Goal: Task Accomplishment & Management: Complete application form

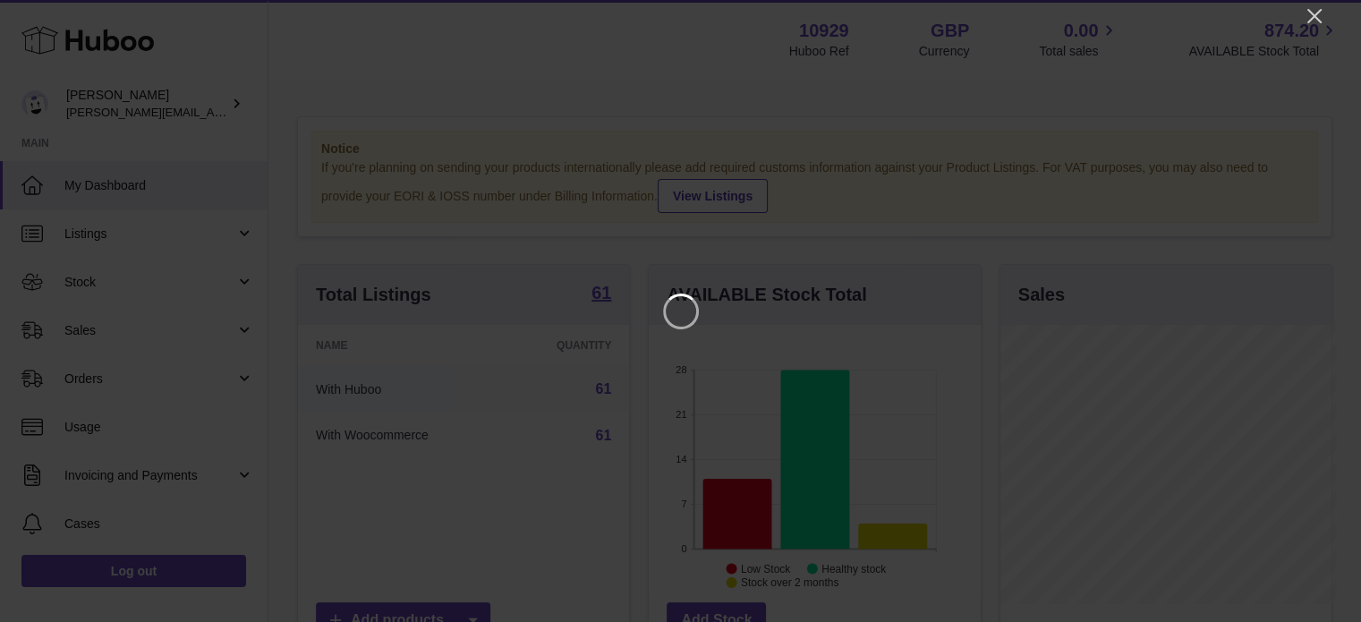
scroll to position [279, 335]
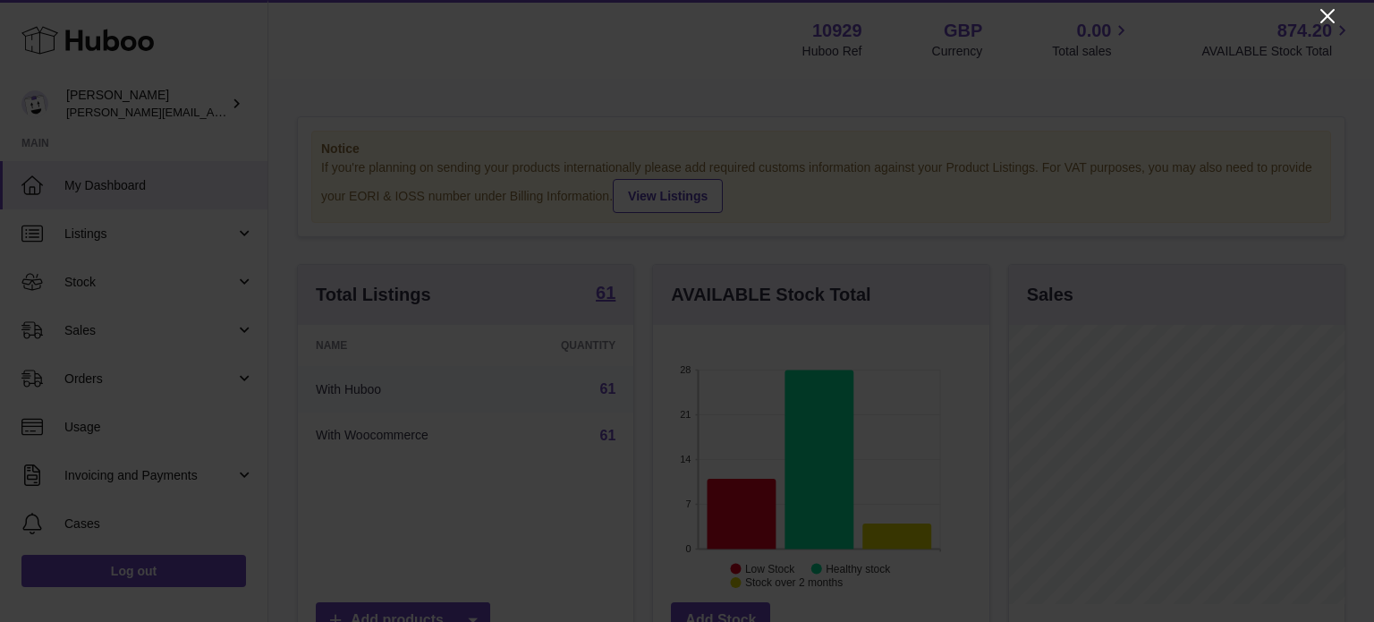
click at [1325, 17] on icon "Close" at bounding box center [1327, 16] width 14 height 14
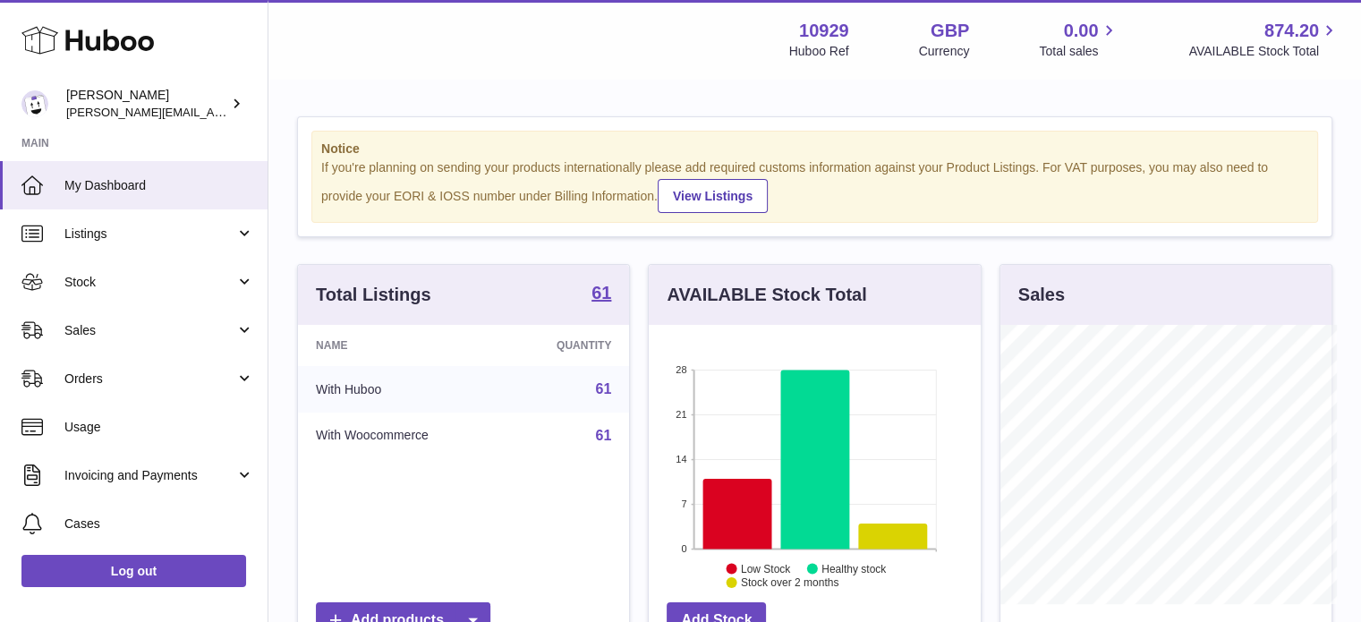
scroll to position [894311, 894258]
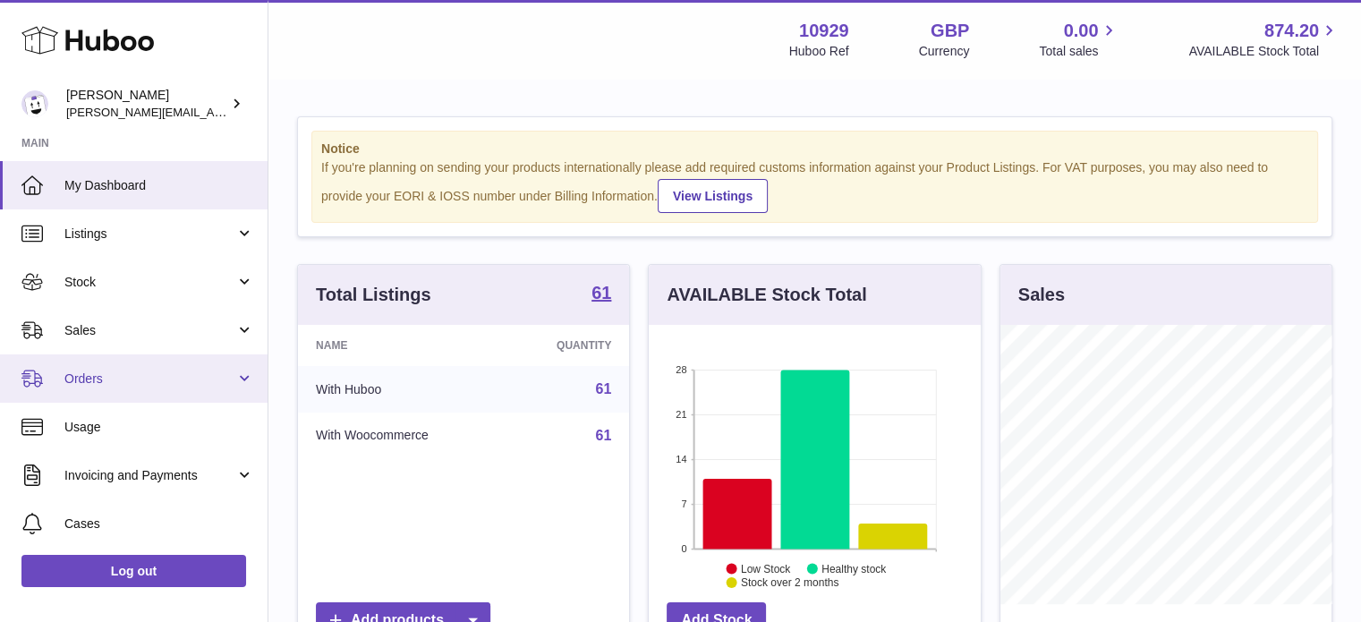
click at [113, 365] on link "Orders" at bounding box center [133, 378] width 267 height 48
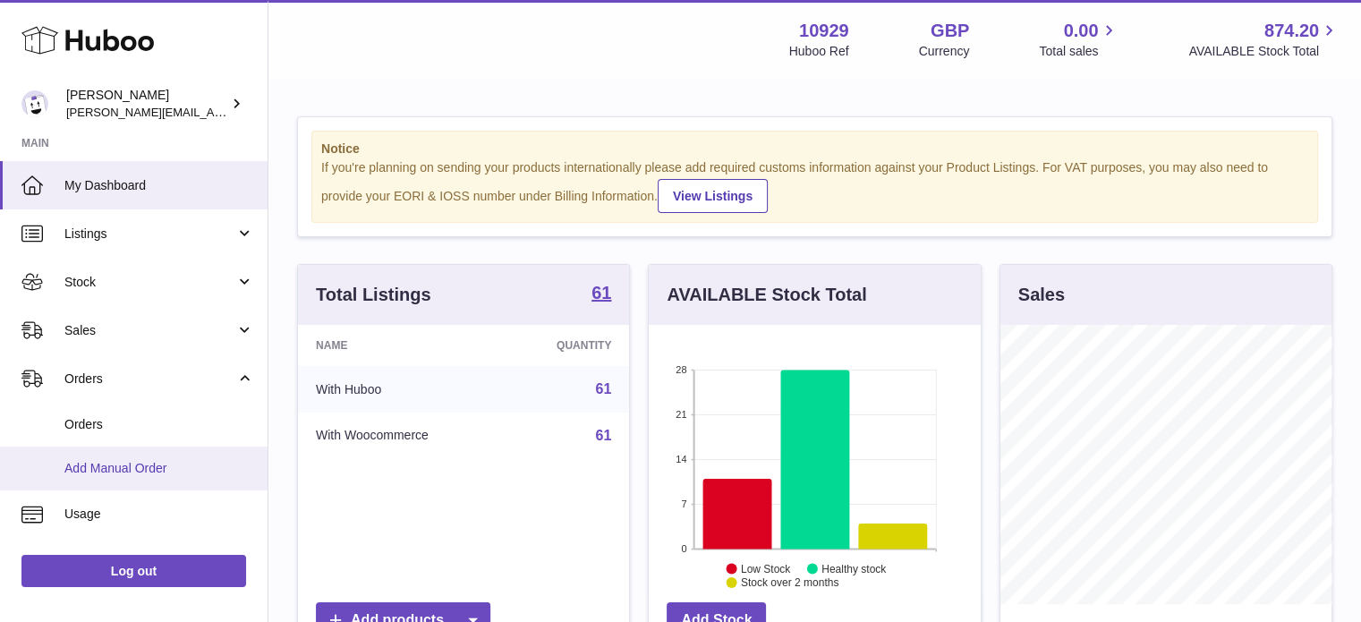
click at [165, 462] on span "Add Manual Order" at bounding box center [159, 468] width 190 height 17
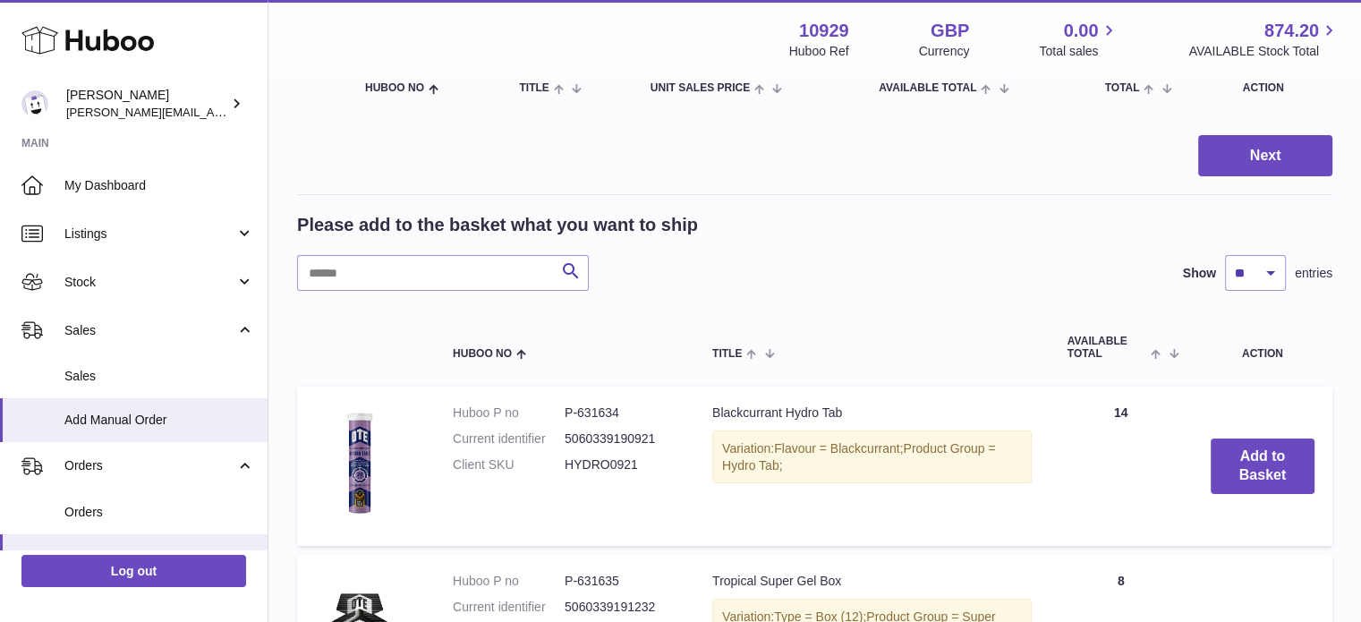
scroll to position [218, 0]
click at [435, 282] on input "text" at bounding box center [443, 273] width 292 height 36
click at [1226, 454] on button "Add to Basket" at bounding box center [1262, 465] width 104 height 55
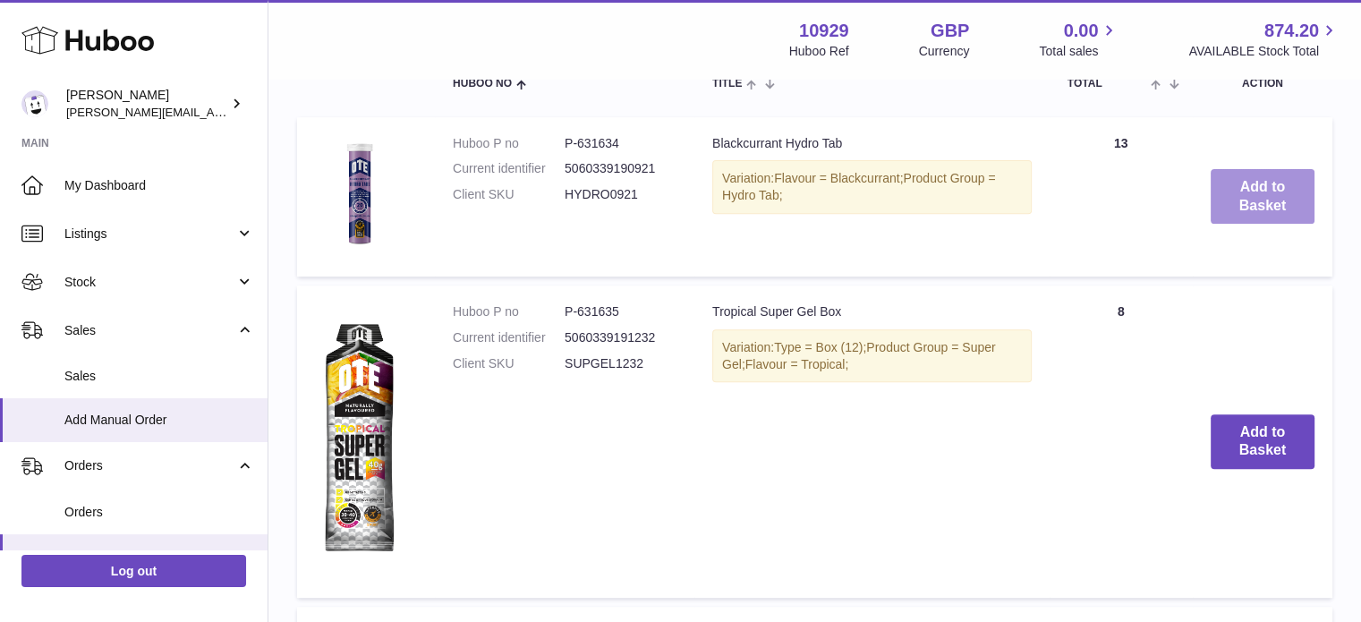
scroll to position [696, 0]
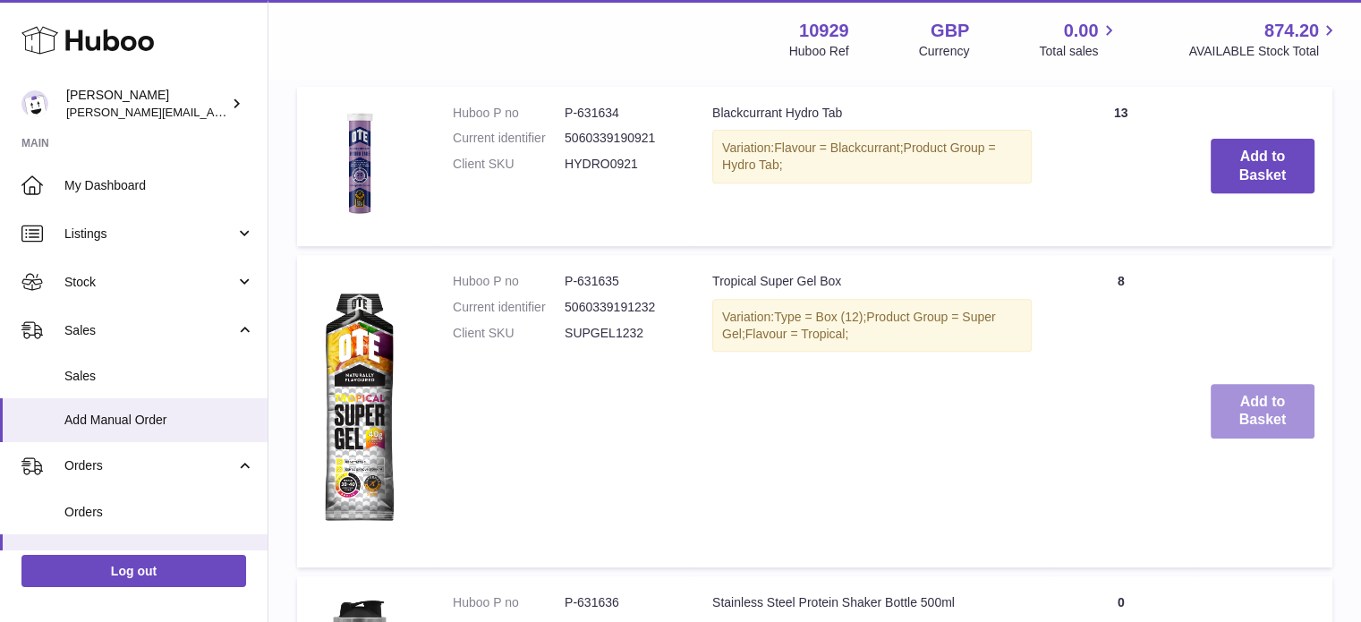
click at [1246, 402] on button "Add to Basket" at bounding box center [1262, 411] width 104 height 55
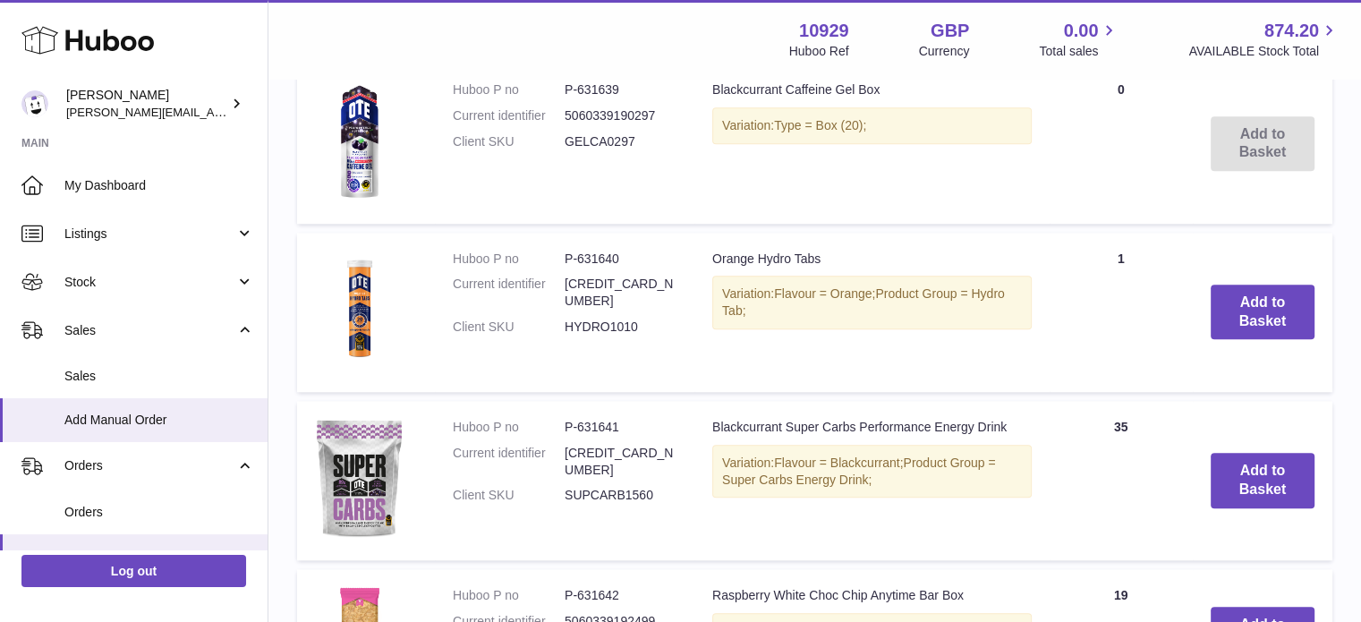
scroll to position [1699, 0]
click at [1211, 300] on button "Add to Basket" at bounding box center [1262, 311] width 104 height 55
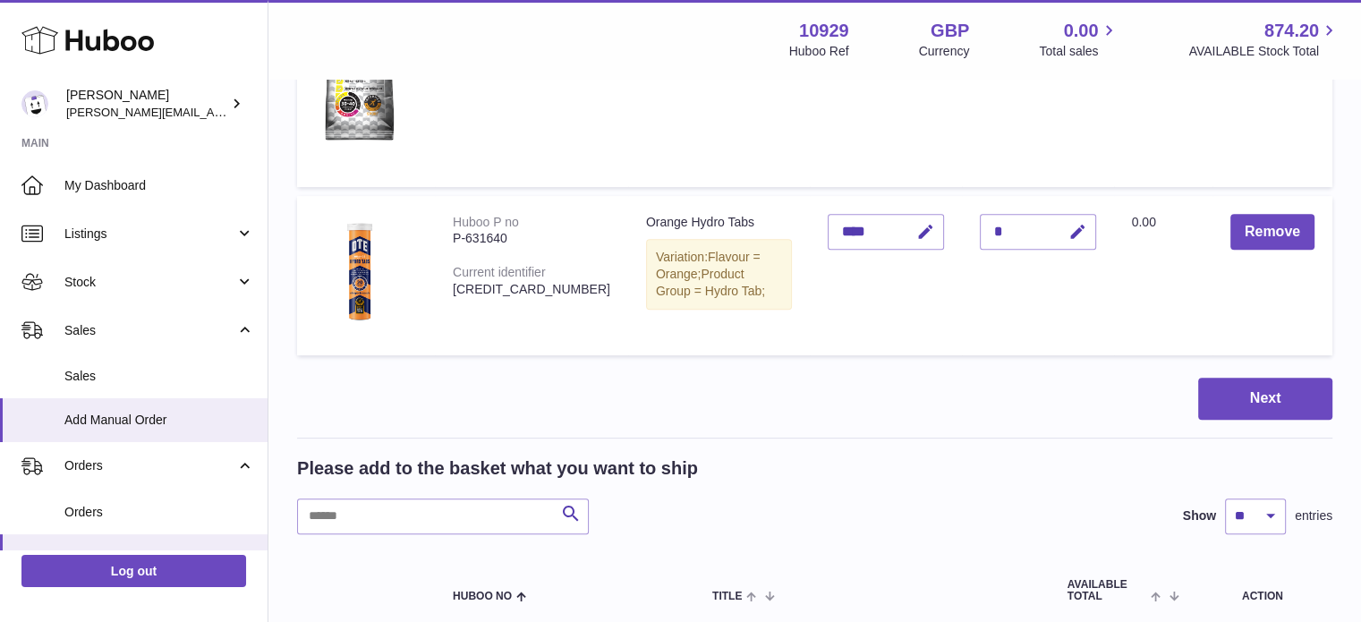
scroll to position [801, 0]
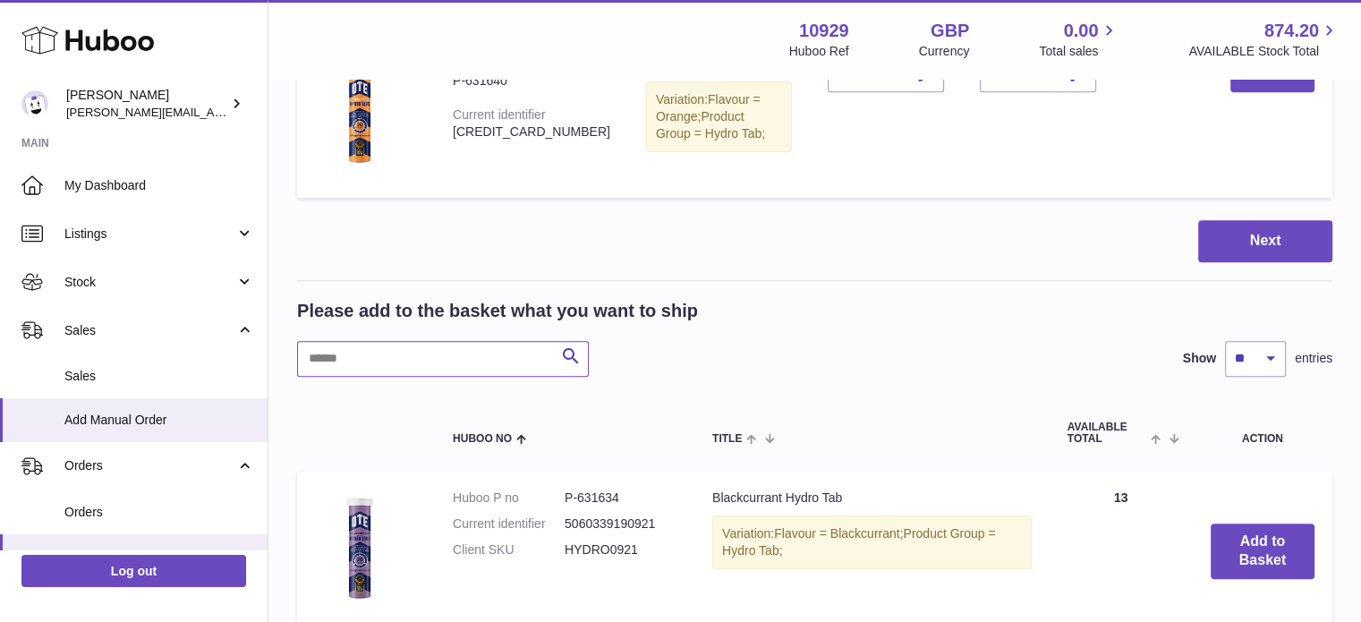
click at [431, 369] on input "text" at bounding box center [443, 359] width 292 height 36
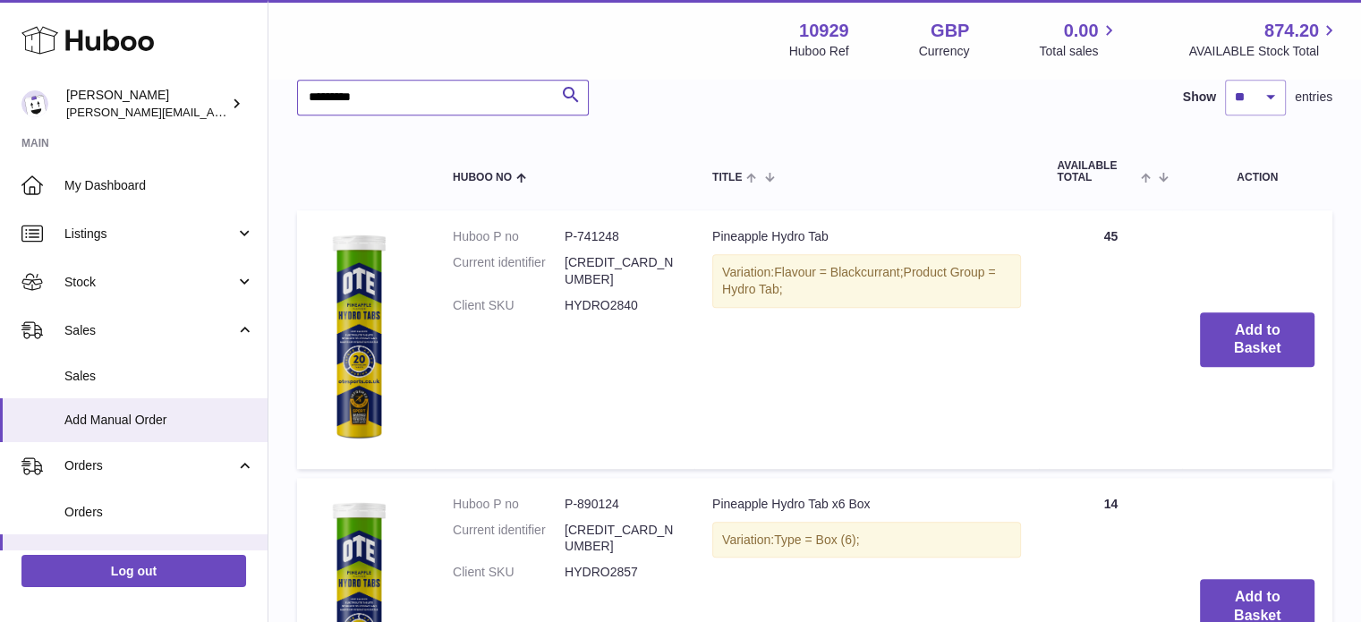
scroll to position [1061, 0]
click at [1252, 318] on button "Add to Basket" at bounding box center [1257, 340] width 115 height 55
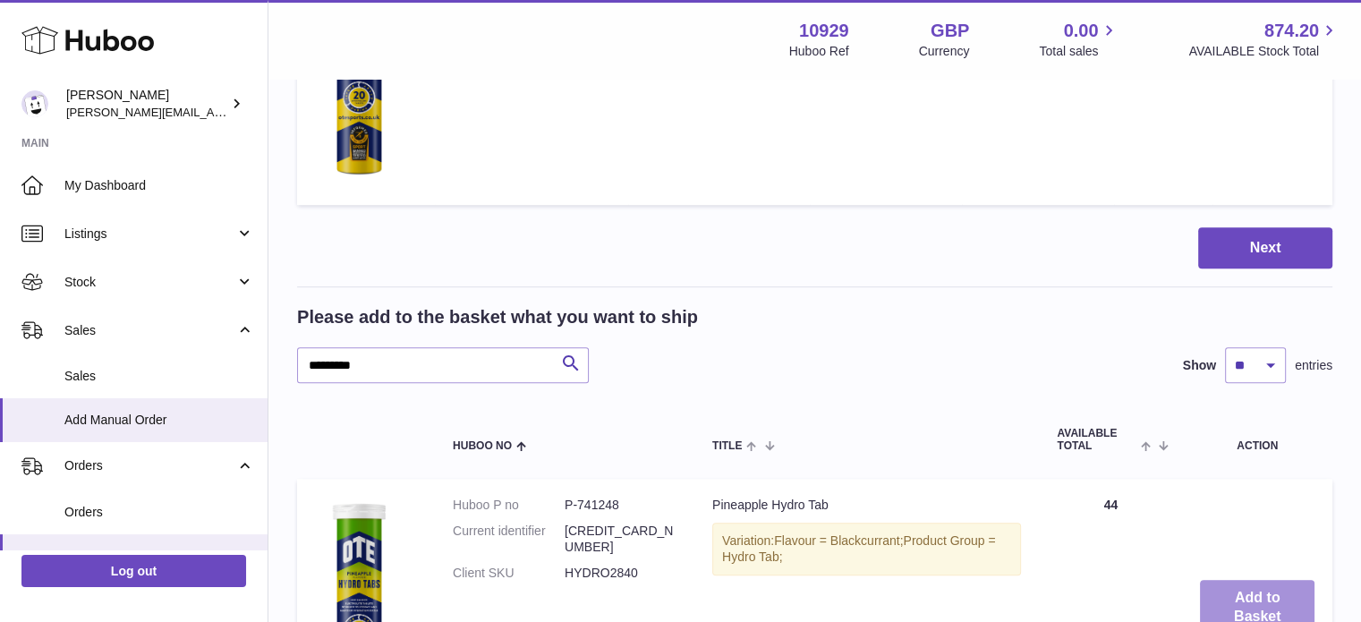
scroll to position [1328, 0]
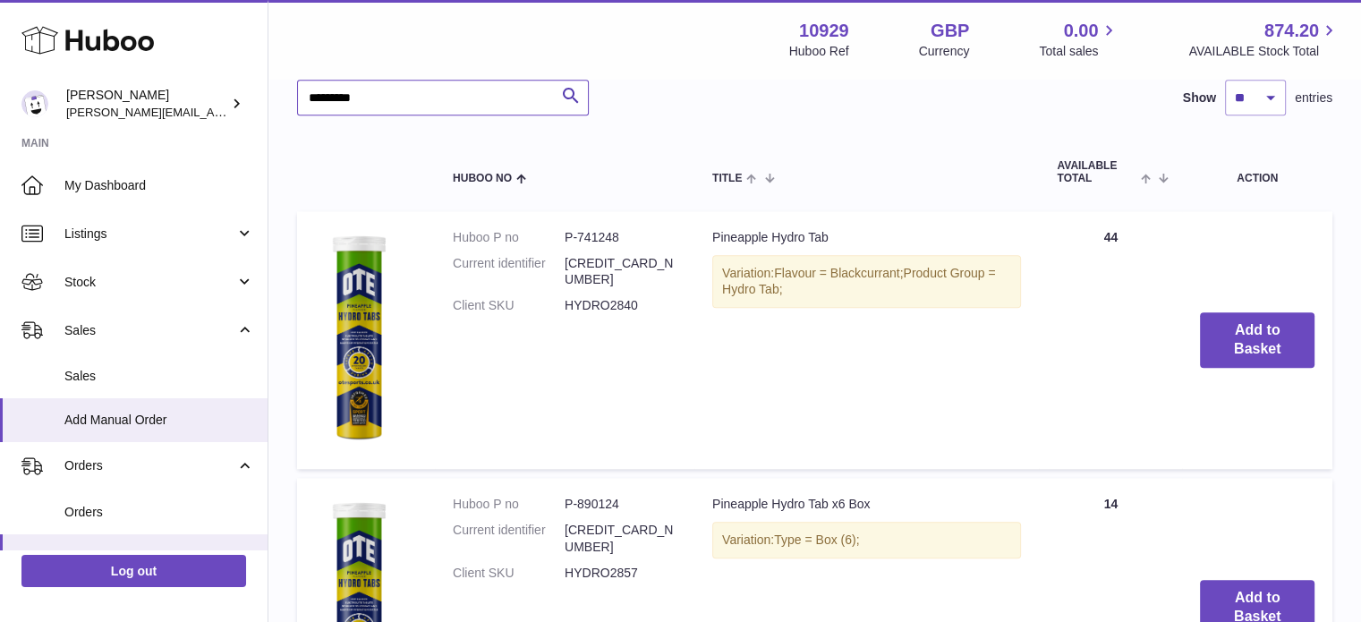
click at [463, 102] on input "*********" at bounding box center [443, 98] width 292 height 36
type input "****"
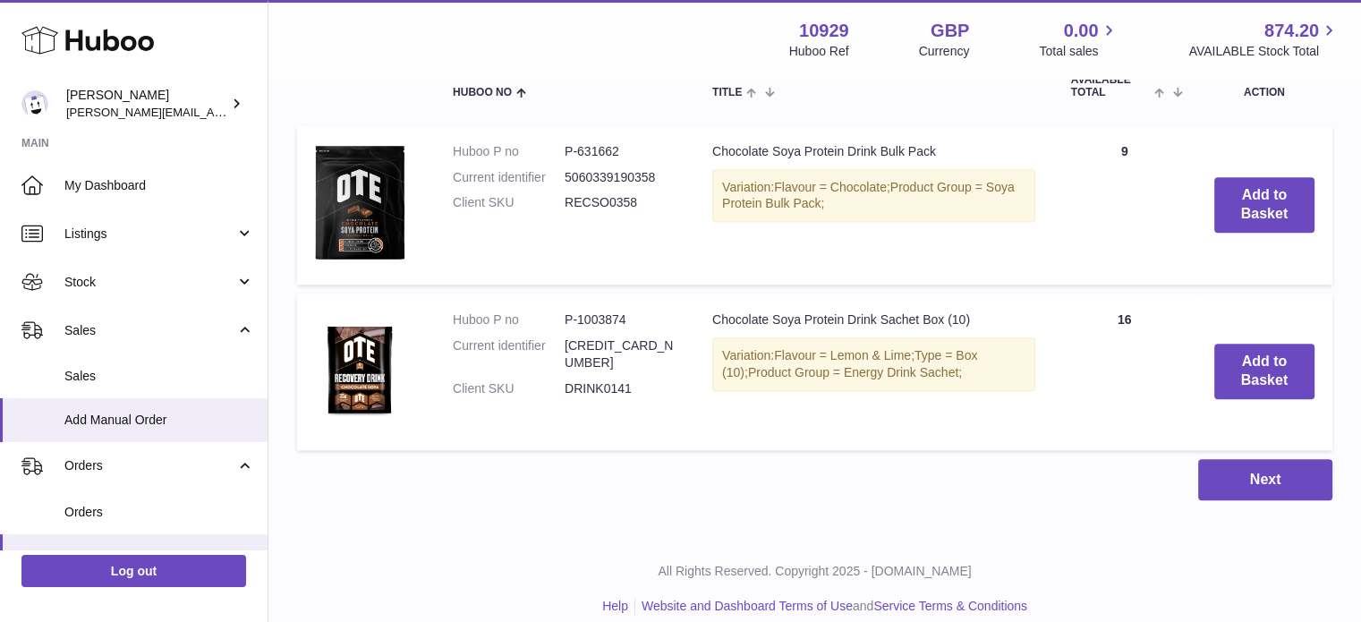
scroll to position [1413, 0]
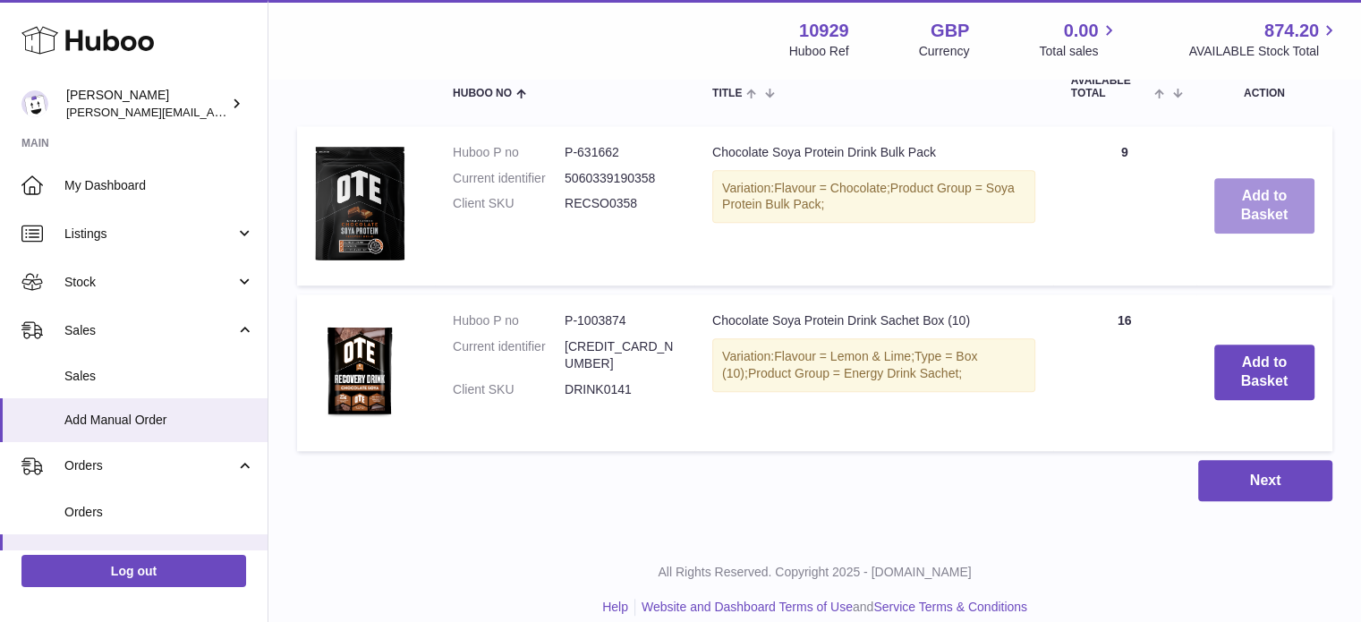
click at [1256, 226] on button "Add to Basket" at bounding box center [1264, 205] width 100 height 55
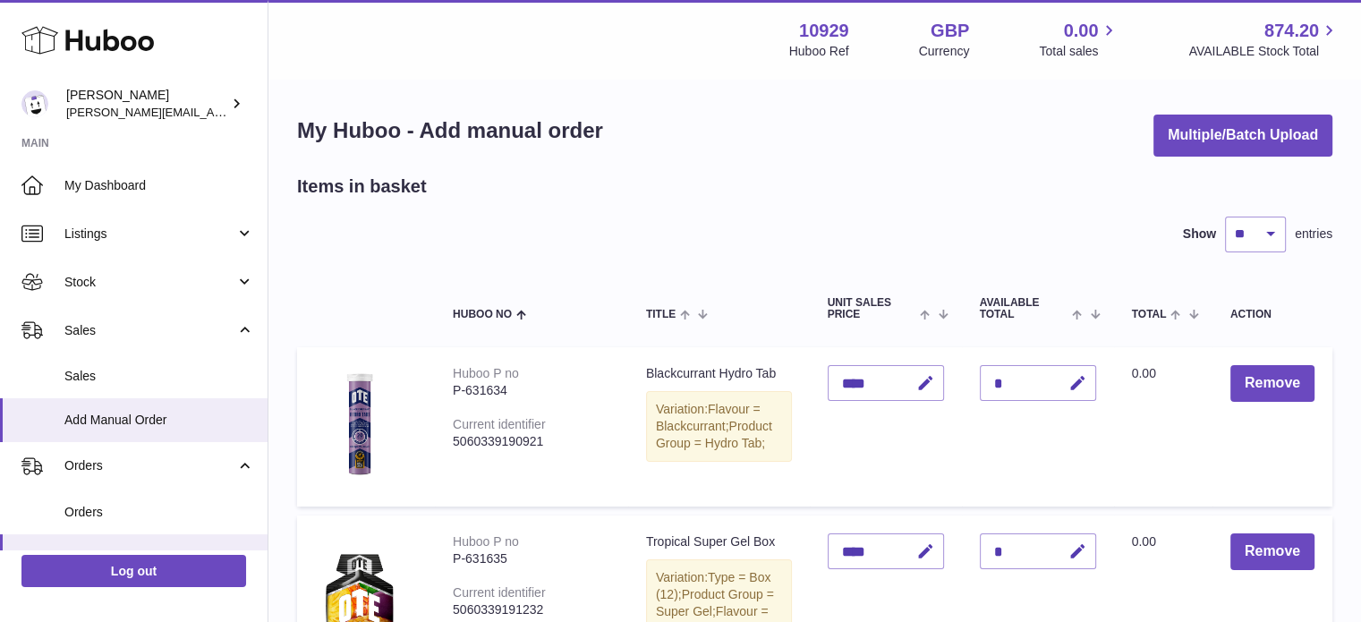
scroll to position [52, 0]
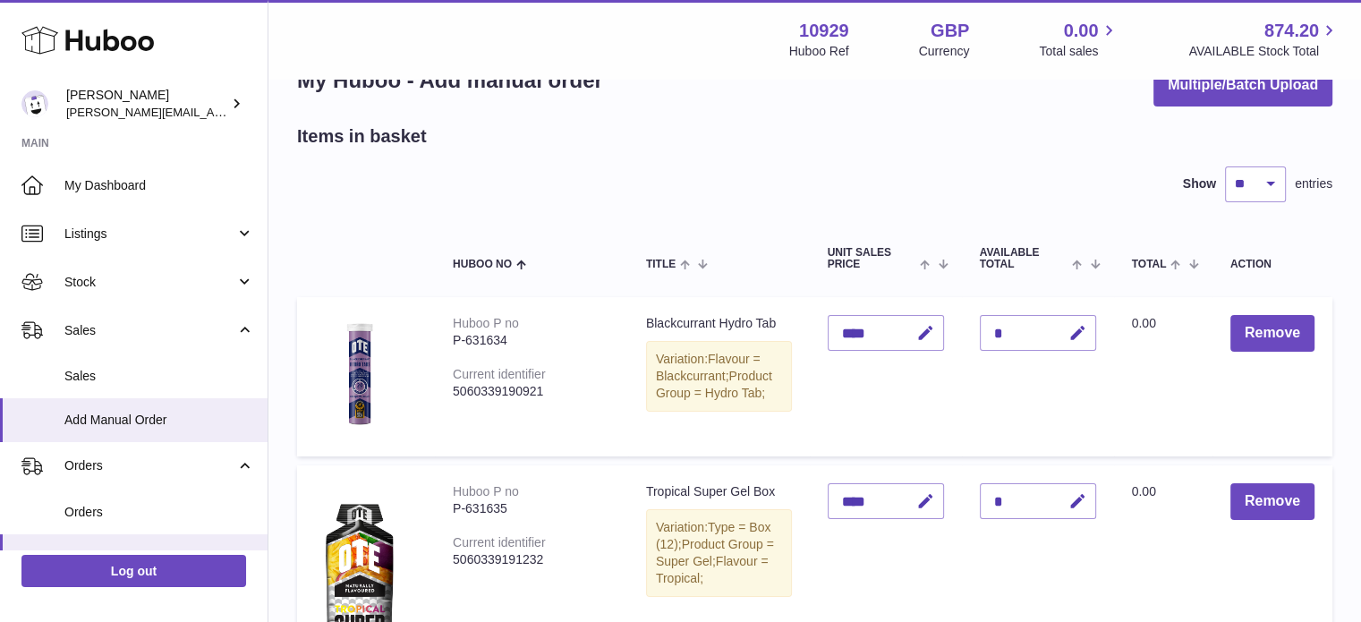
click at [1000, 335] on div "*" at bounding box center [1038, 333] width 116 height 36
click at [992, 329] on div "*" at bounding box center [1038, 333] width 116 height 36
click at [1062, 325] on button "button" at bounding box center [1075, 333] width 42 height 37
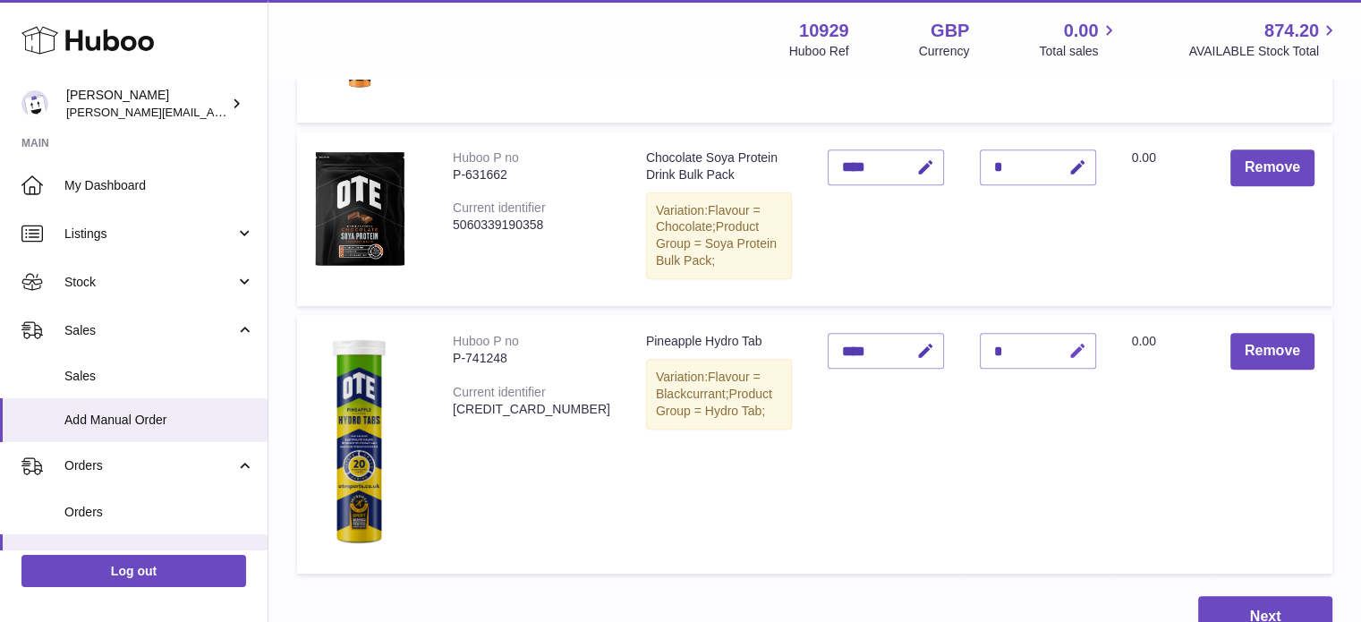
scroll to position [875, 0]
type input "*"
click at [1074, 343] on icon "button" at bounding box center [1077, 352] width 19 height 19
type input "*"
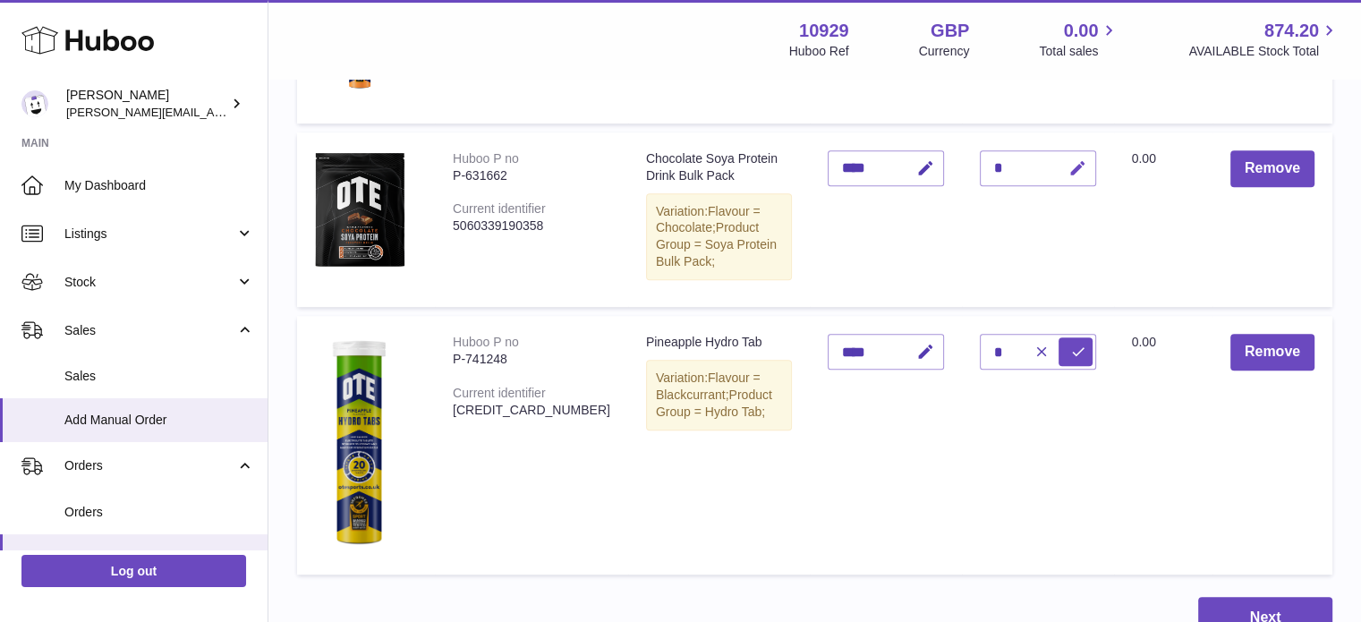
click at [1075, 174] on icon "button" at bounding box center [1077, 168] width 19 height 19
type input "*"
click at [1038, 224] on td "Quantity *" at bounding box center [1038, 219] width 152 height 174
click at [1070, 344] on icon "submit" at bounding box center [1078, 352] width 16 height 16
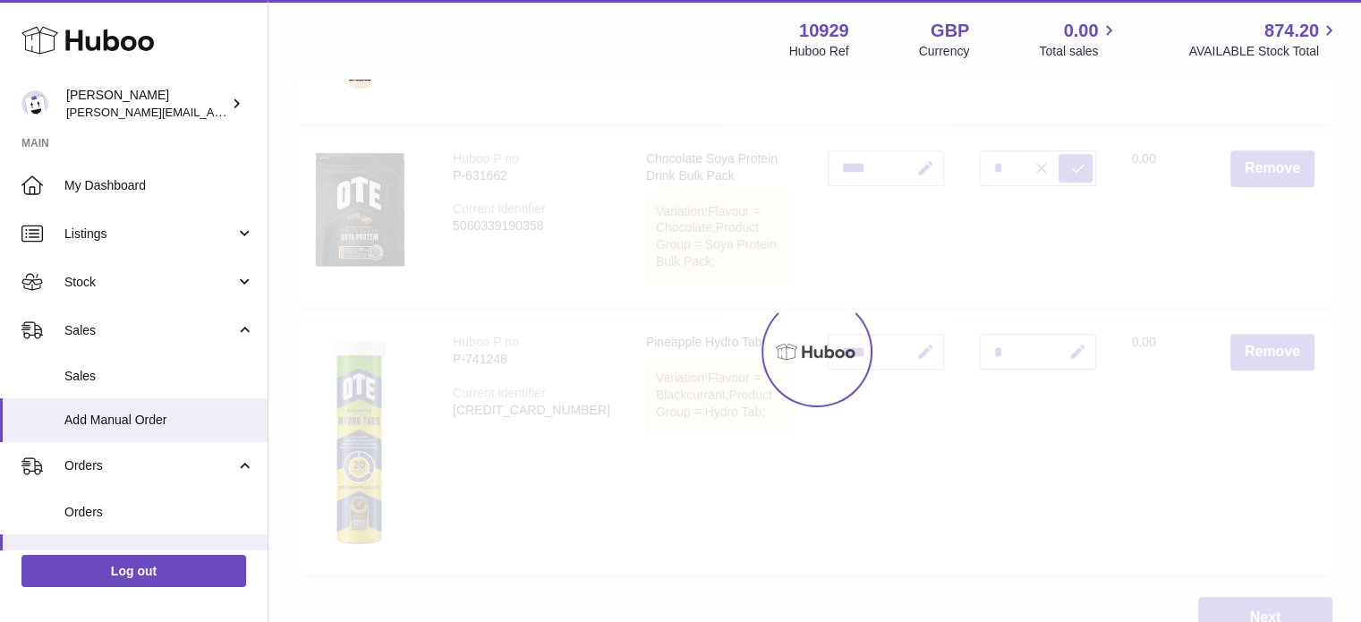
type input "*"
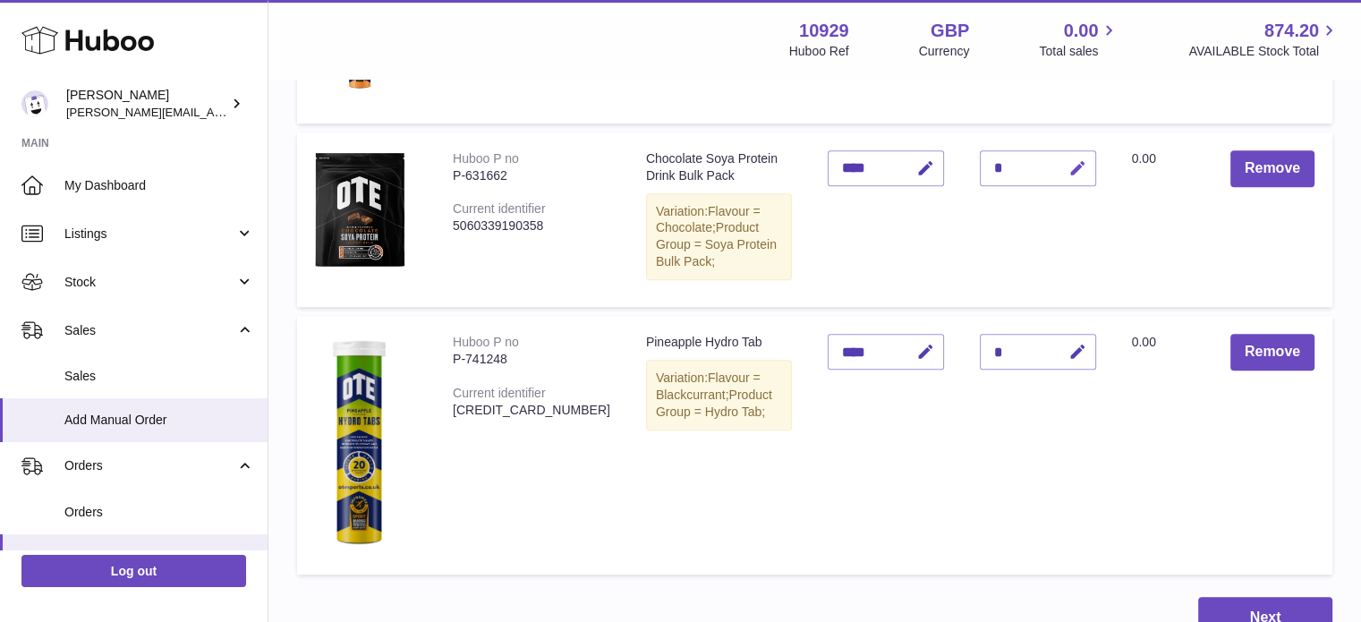
click at [1073, 173] on icon "button" at bounding box center [1077, 168] width 19 height 19
type input "*"
click at [1076, 174] on icon "submit" at bounding box center [1078, 168] width 16 height 16
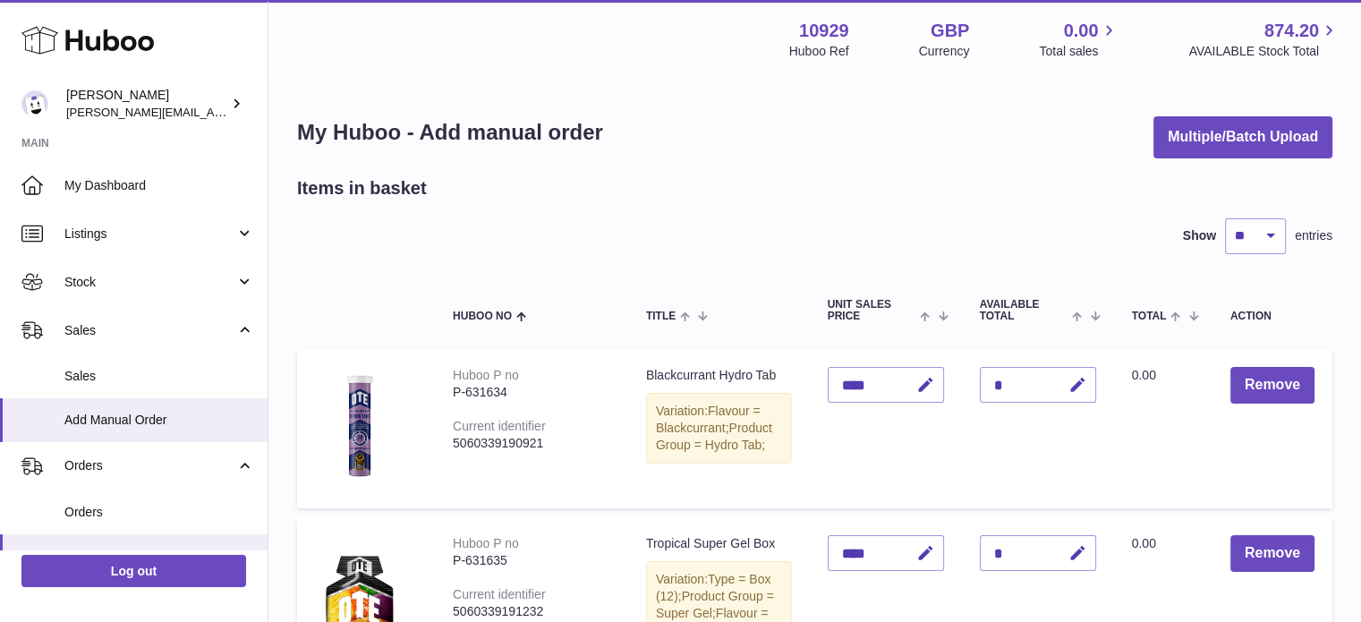
scroll to position [145, 0]
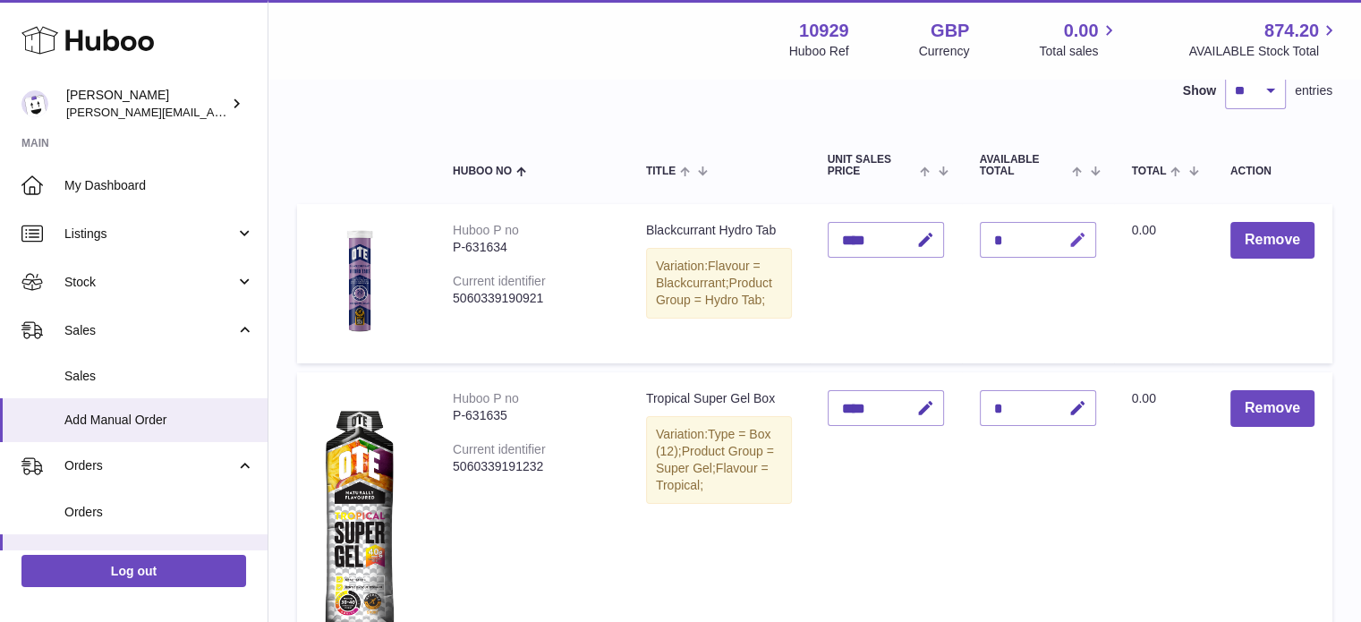
click at [1065, 245] on button "button" at bounding box center [1075, 240] width 42 height 37
type input "*"
click at [1081, 234] on icon "submit" at bounding box center [1078, 240] width 16 height 16
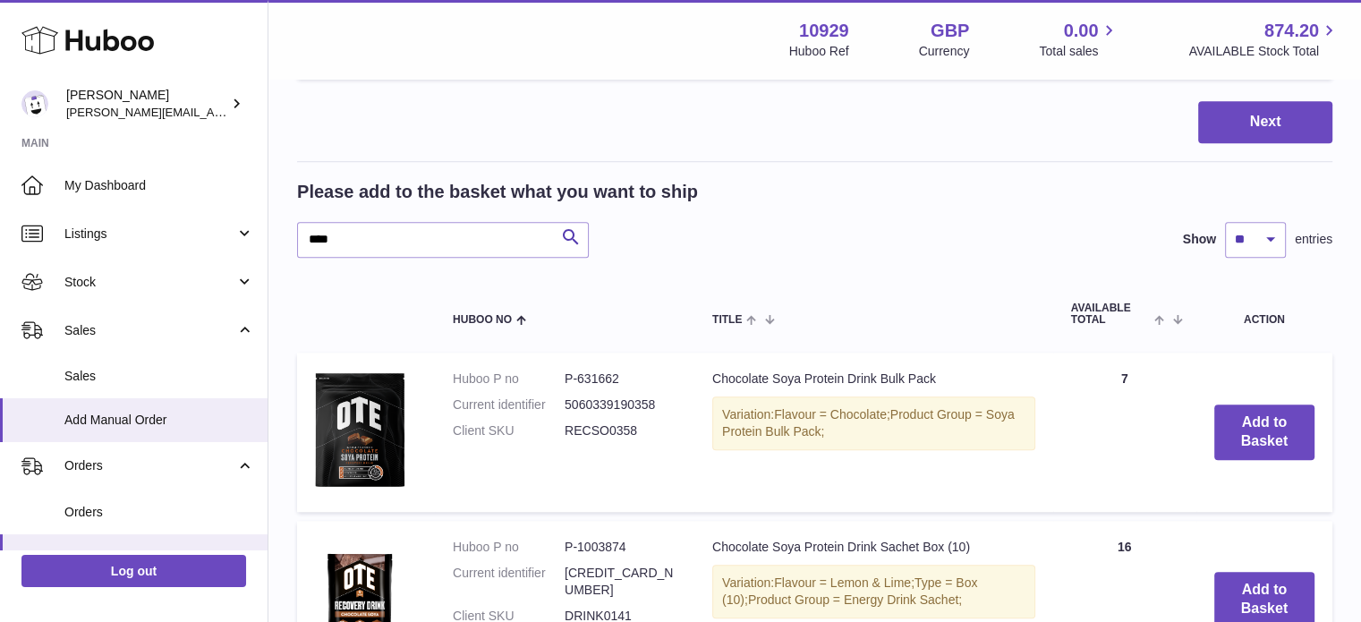
scroll to position [1370, 0]
click at [455, 223] on input "****" at bounding box center [443, 241] width 292 height 36
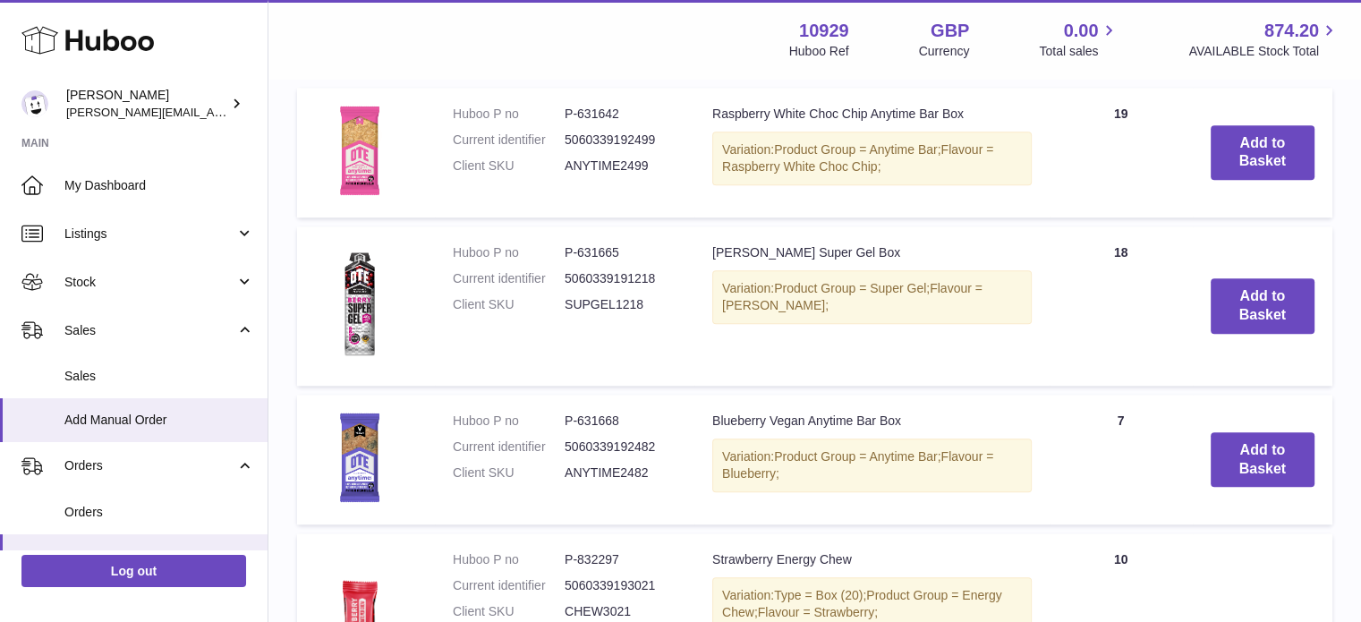
scroll to position [1634, 0]
type input "*****"
click at [1252, 289] on button "Add to Basket" at bounding box center [1262, 306] width 104 height 55
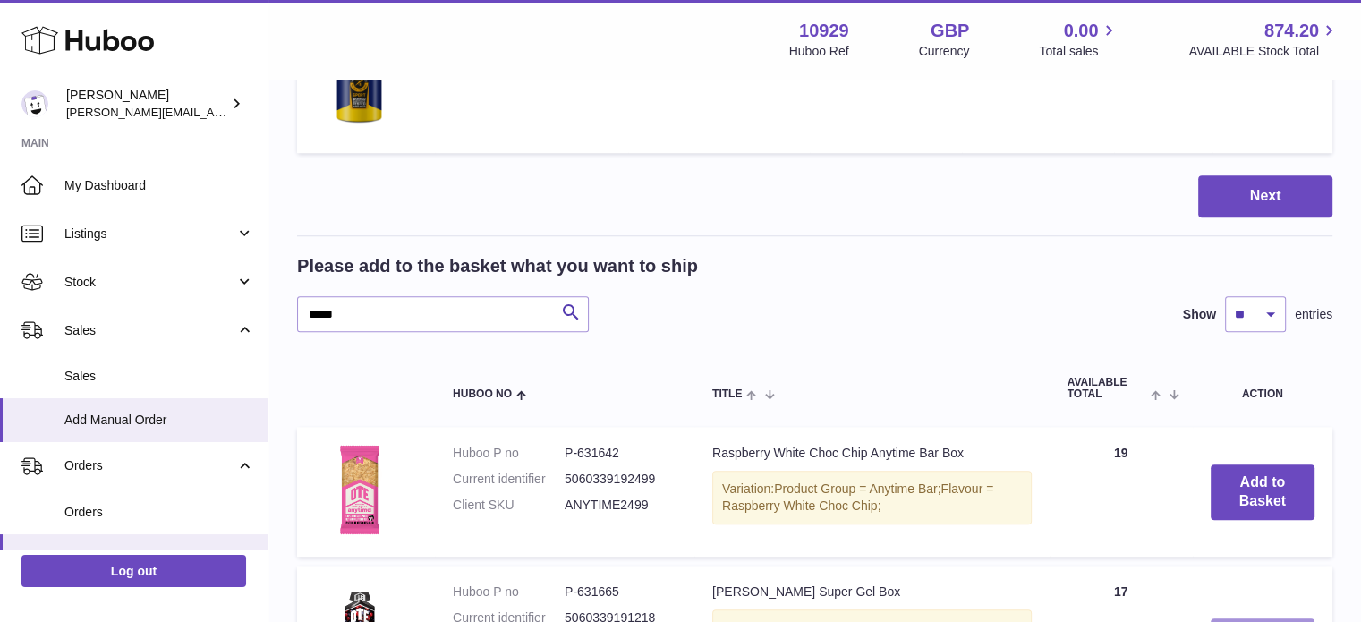
scroll to position [1483, 0]
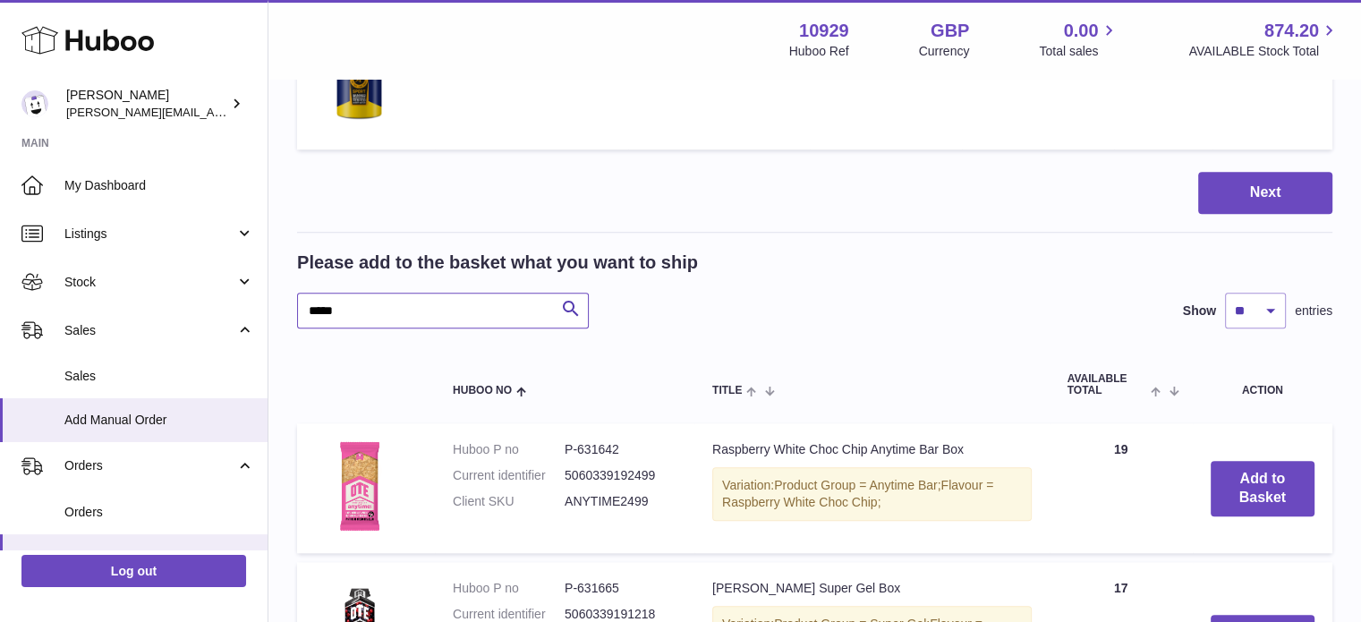
click at [490, 293] on input "*****" at bounding box center [443, 311] width 292 height 36
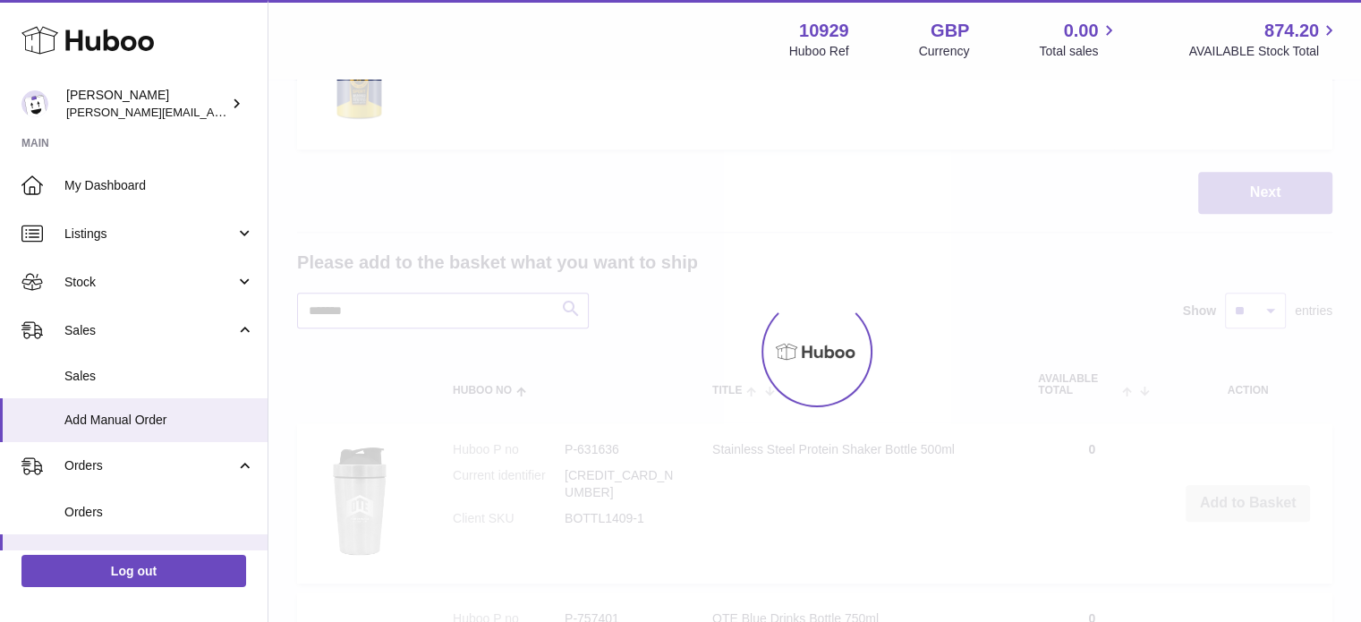
scroll to position [1426, 0]
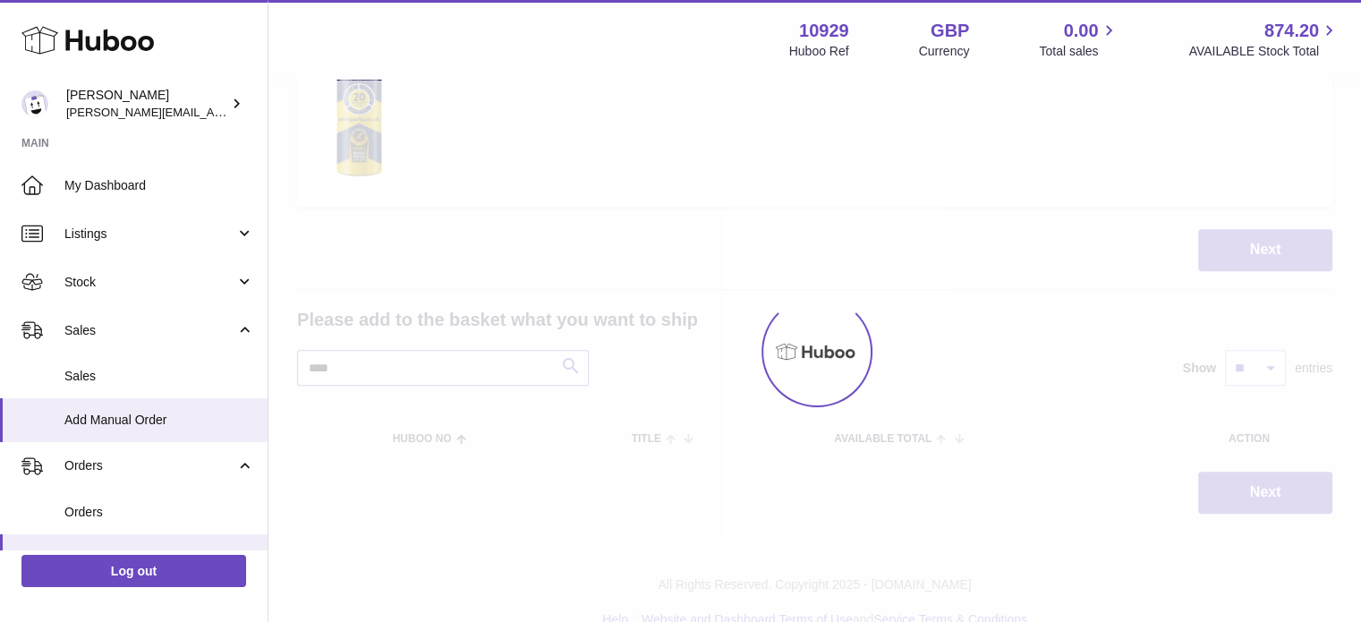
scroll to position [1483, 0]
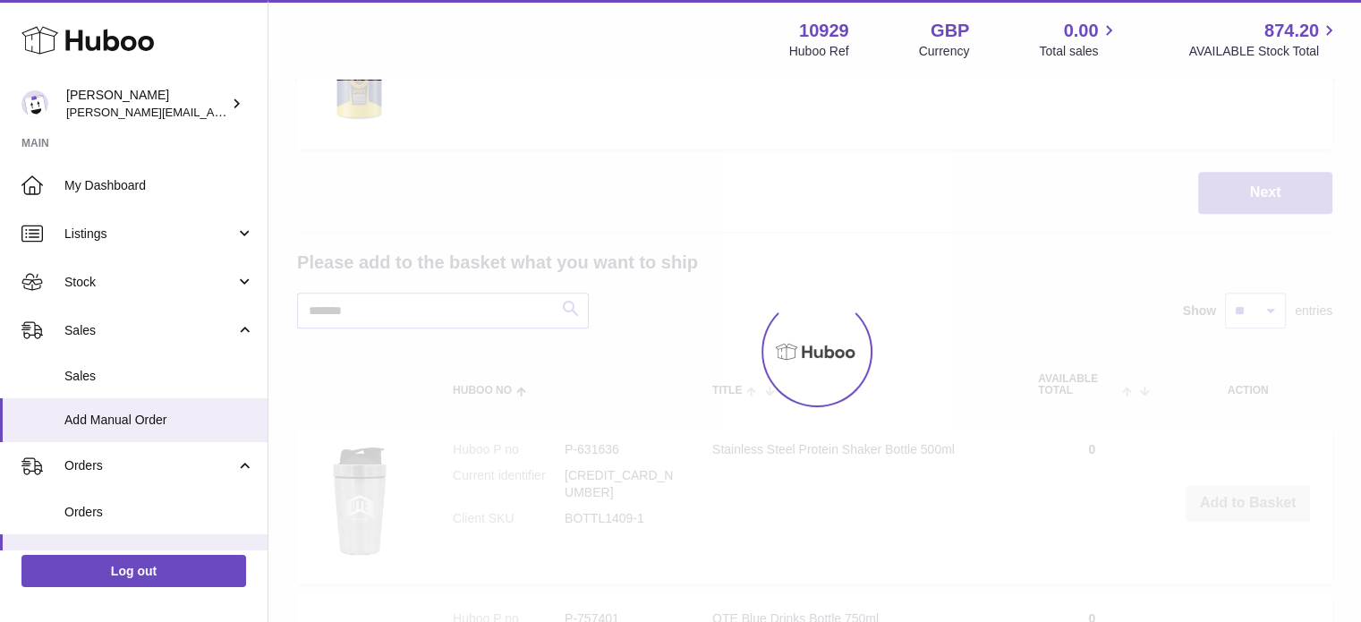
scroll to position [1426, 0]
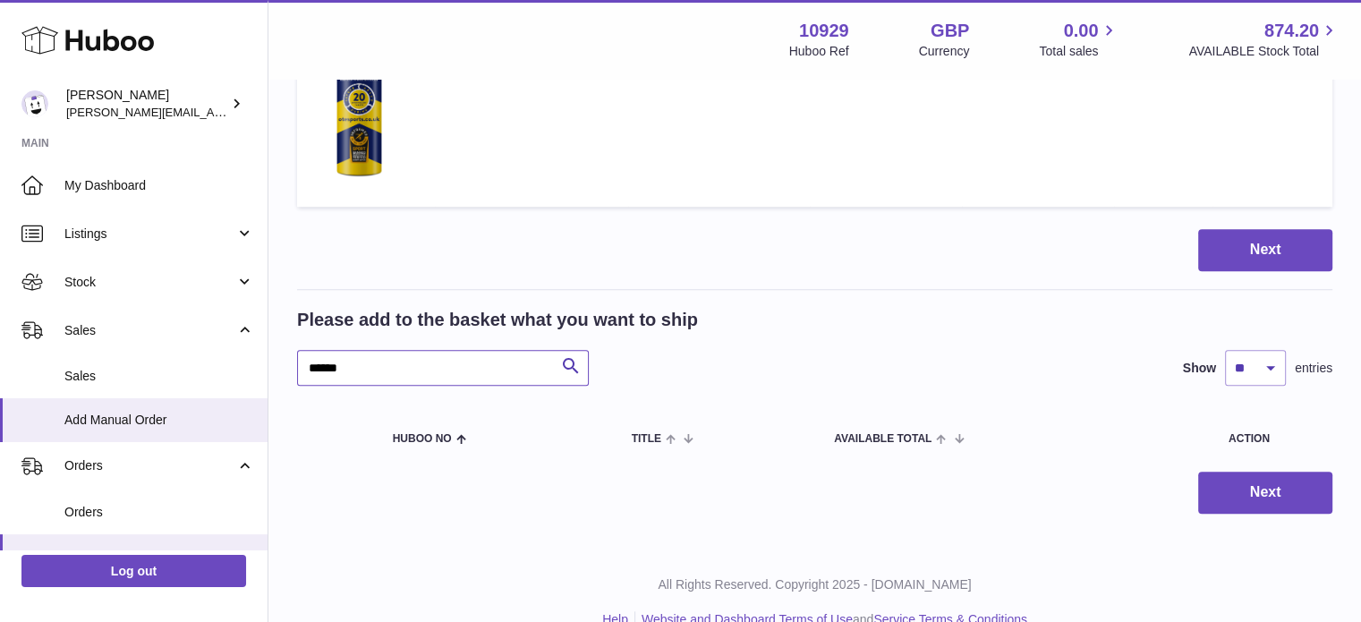
type input "******"
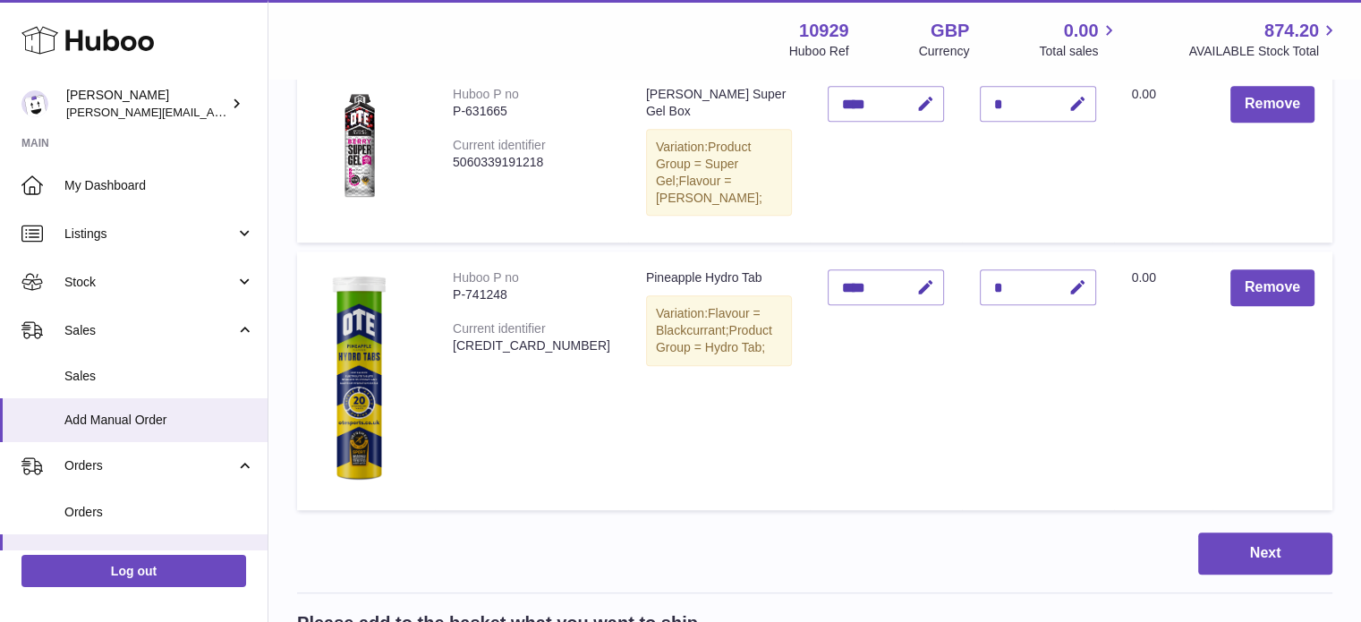
scroll to position [1120, 0]
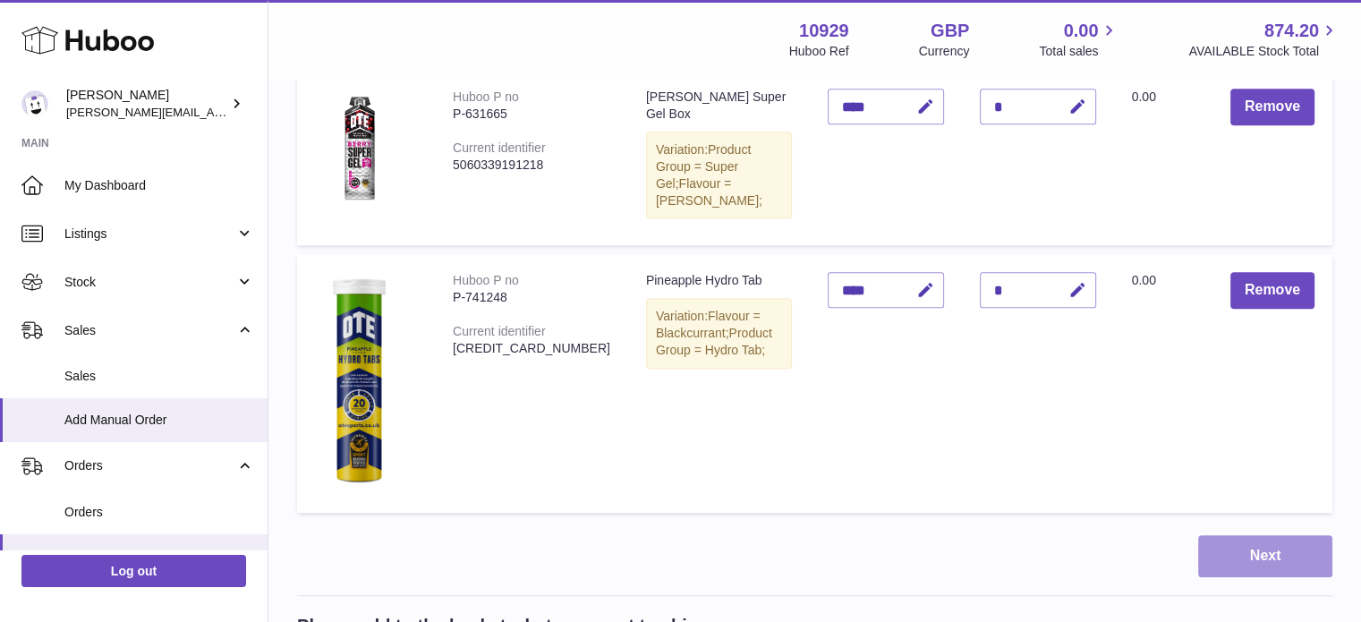
click at [1254, 535] on button "Next" at bounding box center [1265, 556] width 134 height 42
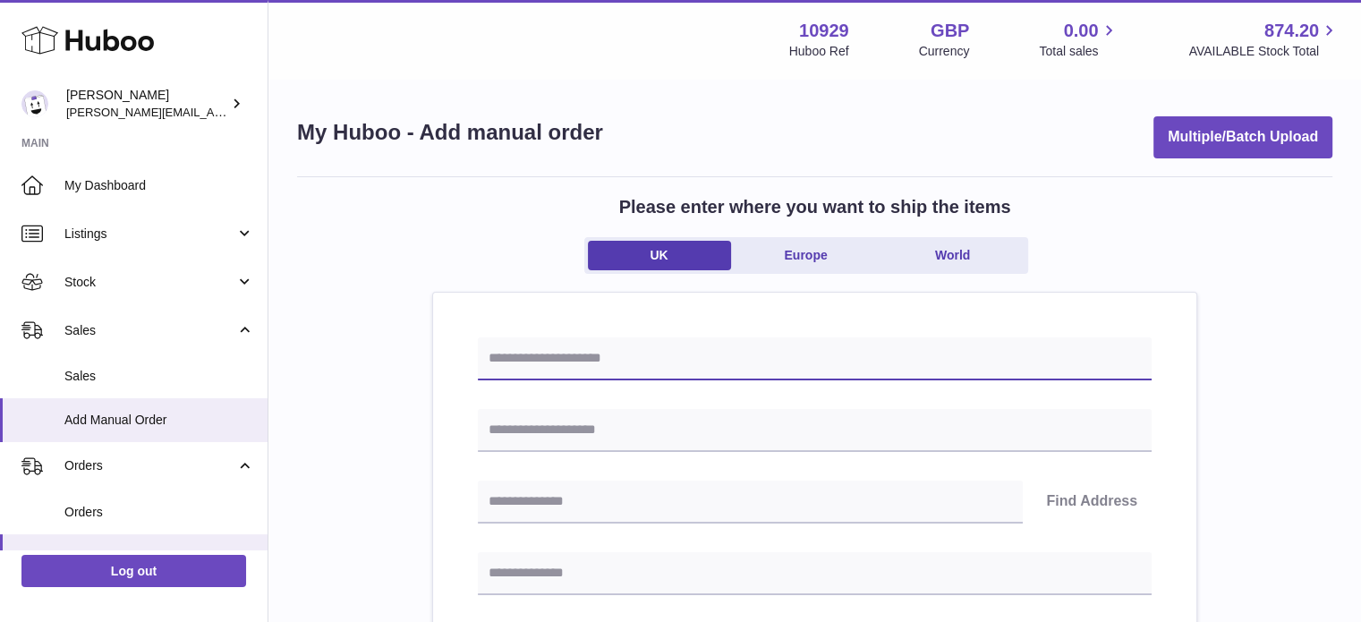
click at [636, 360] on input "text" at bounding box center [815, 358] width 674 height 43
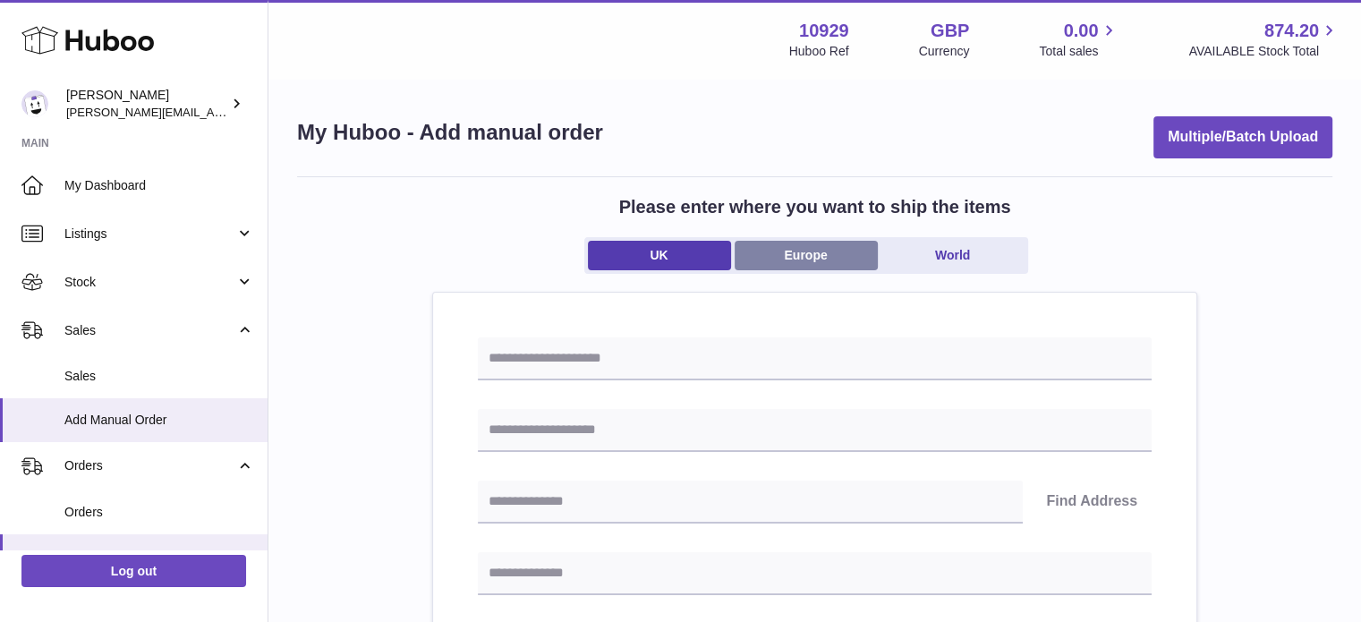
click at [797, 260] on link "Europe" at bounding box center [805, 256] width 143 height 30
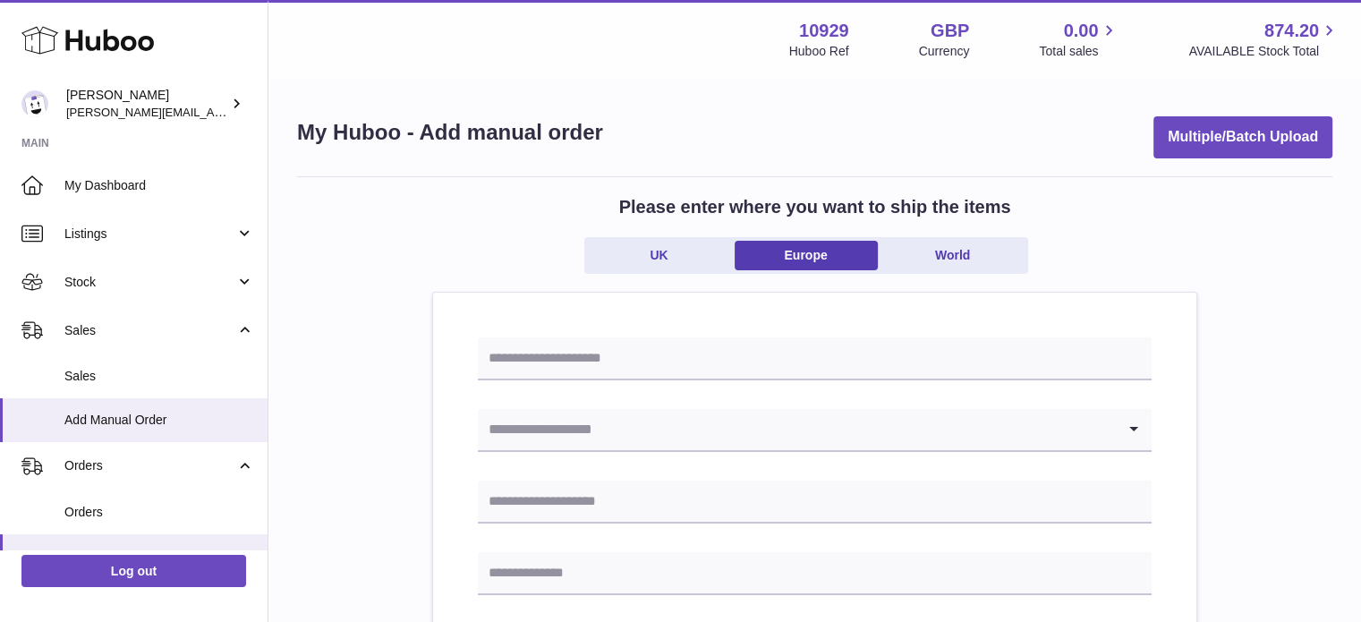
click at [568, 423] on input "Search for option" at bounding box center [797, 429] width 638 height 41
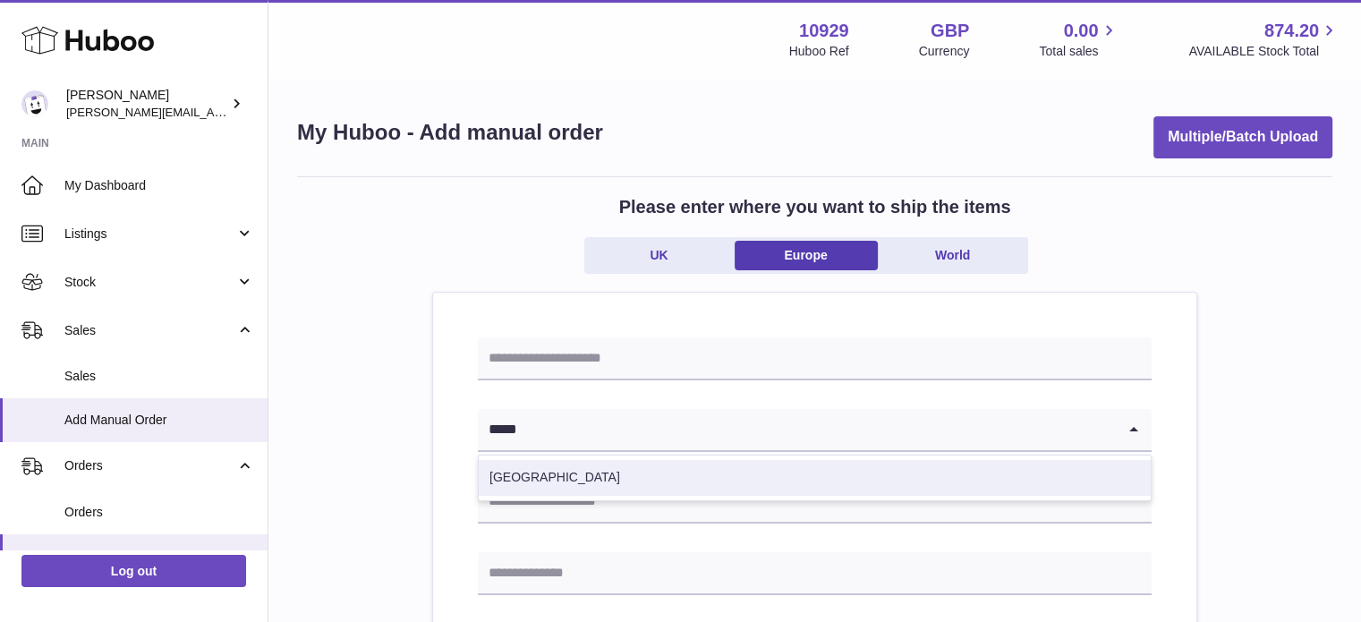
click at [543, 468] on li "Spain" at bounding box center [815, 478] width 672 height 36
type input "*****"
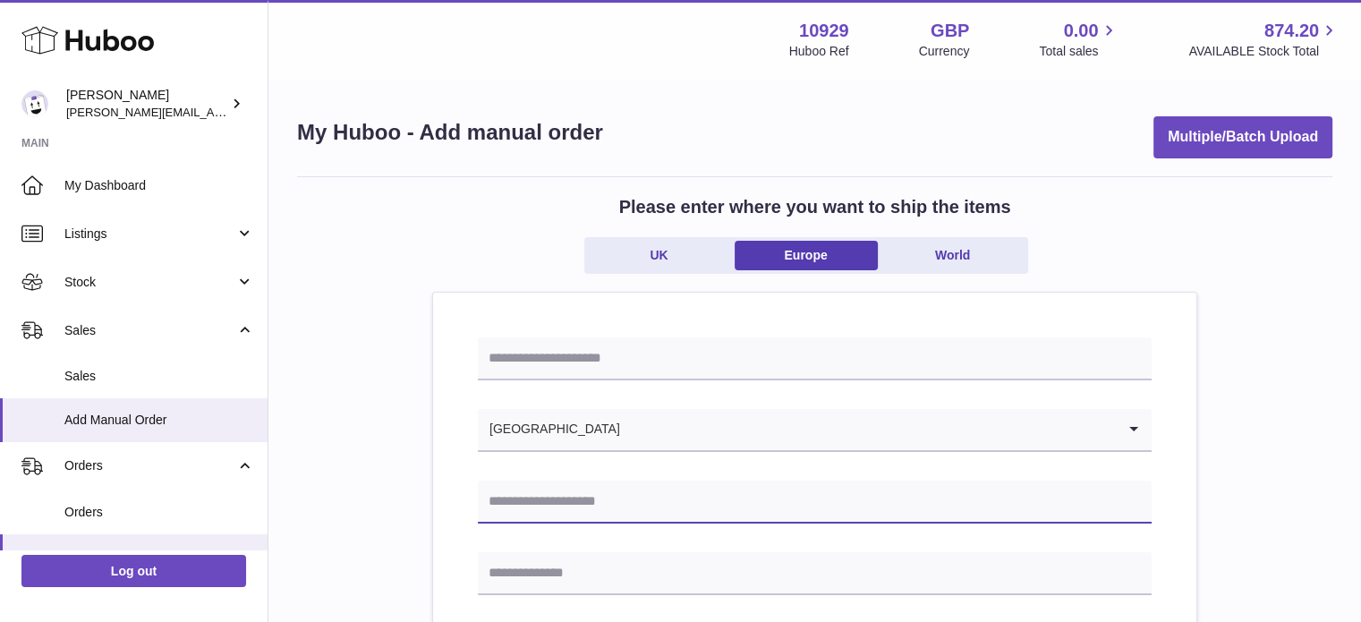
click at [543, 505] on input "text" at bounding box center [815, 501] width 674 height 43
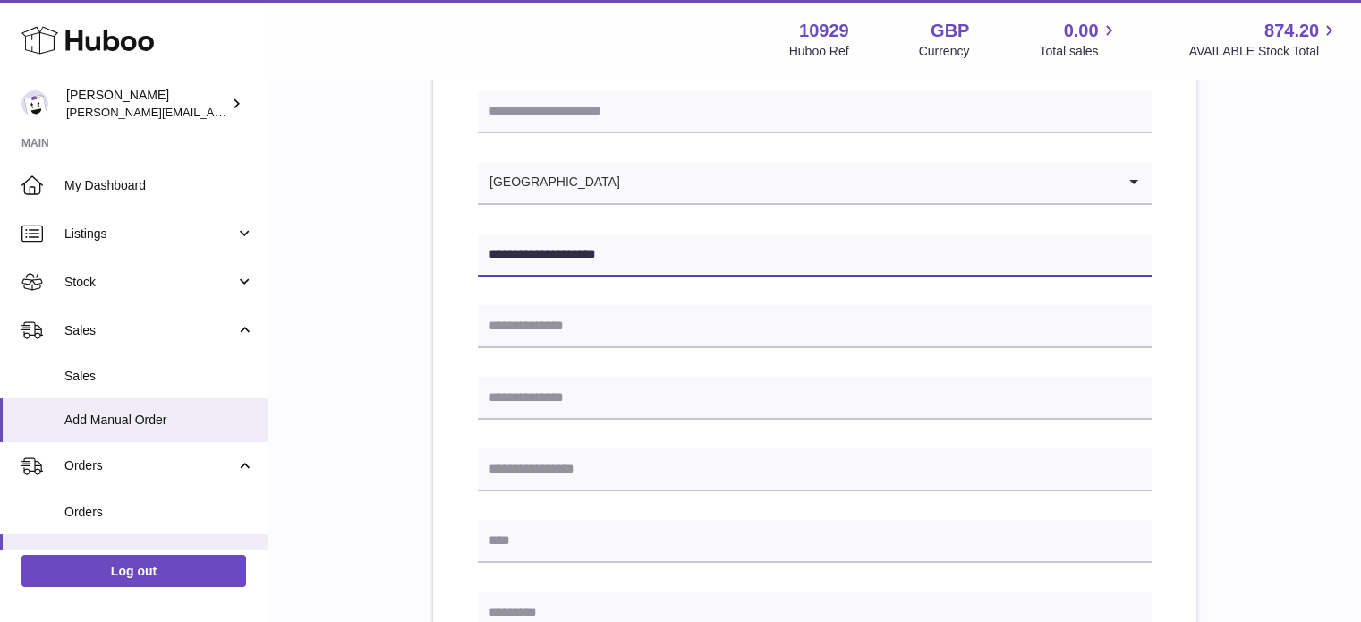
scroll to position [247, 0]
type input "**********"
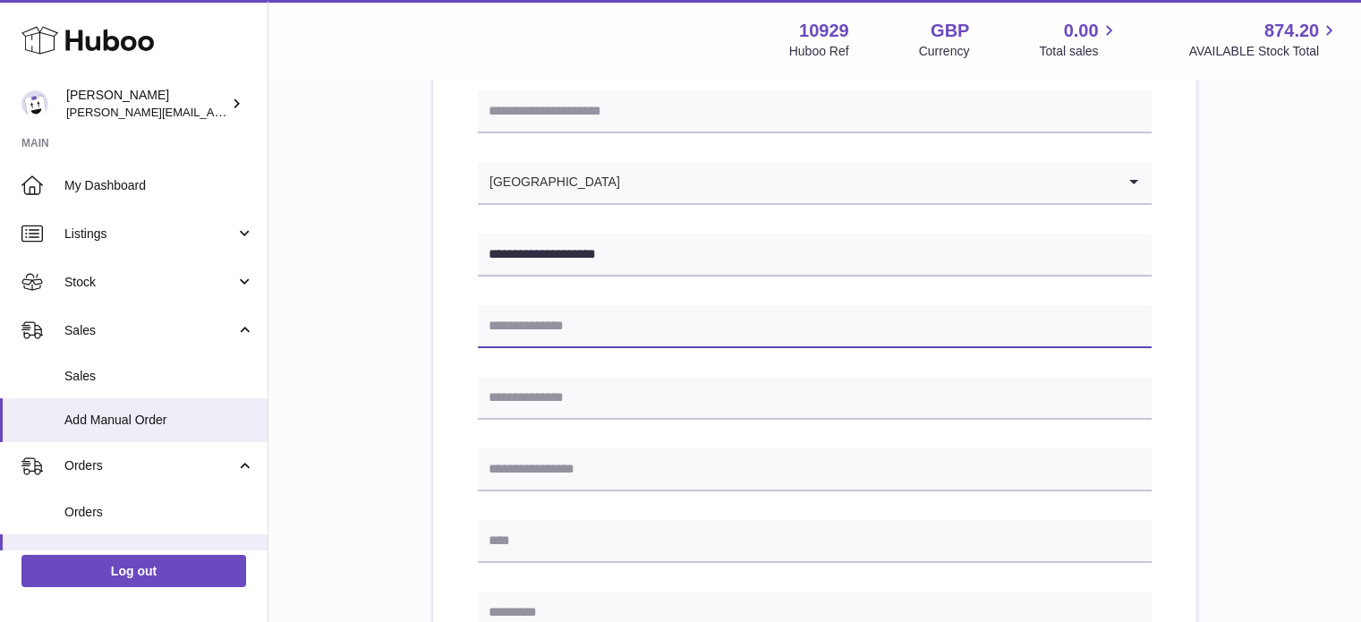
click at [615, 335] on input "text" at bounding box center [815, 326] width 674 height 43
paste input "**********"
drag, startPoint x: 798, startPoint y: 327, endPoint x: 717, endPoint y: 335, distance: 80.9
click at [717, 335] on input "**********" at bounding box center [815, 326] width 674 height 43
click at [791, 327] on input "**********" at bounding box center [815, 326] width 674 height 43
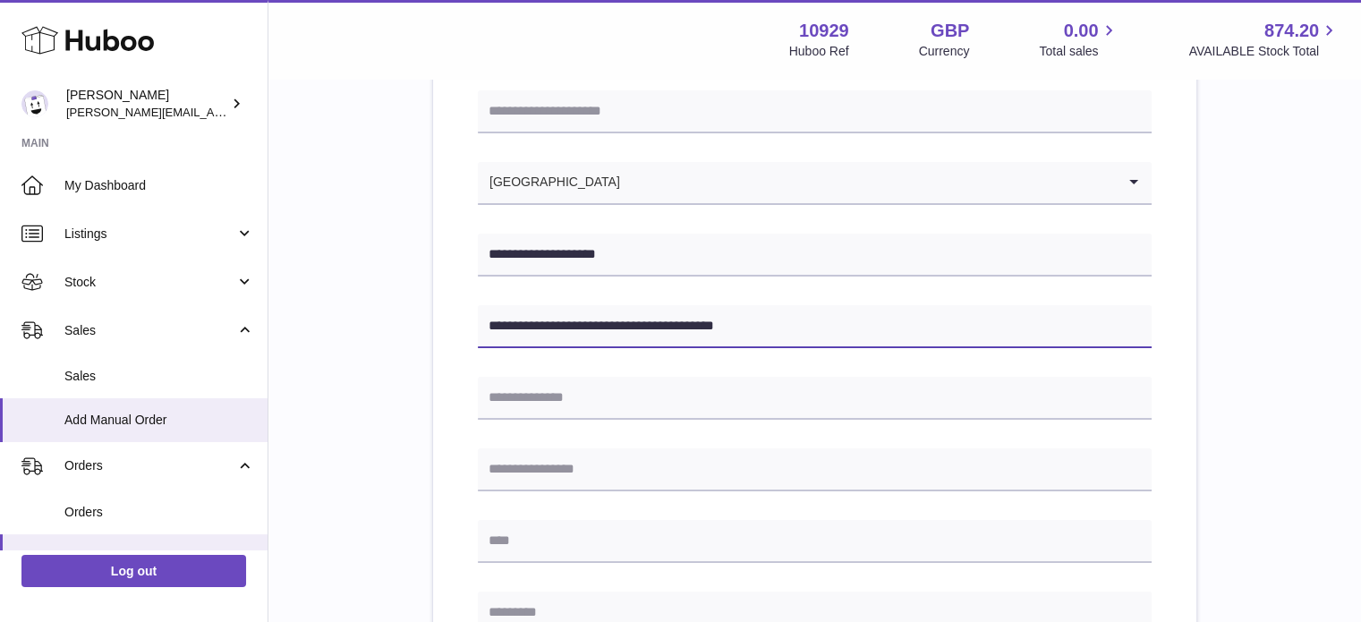
click at [791, 327] on input "**********" at bounding box center [815, 326] width 674 height 43
click at [769, 337] on input "**********" at bounding box center [815, 326] width 674 height 43
drag, startPoint x: 768, startPoint y: 331, endPoint x: 714, endPoint y: 335, distance: 54.8
click at [714, 335] on input "**********" at bounding box center [815, 326] width 674 height 43
type input "**********"
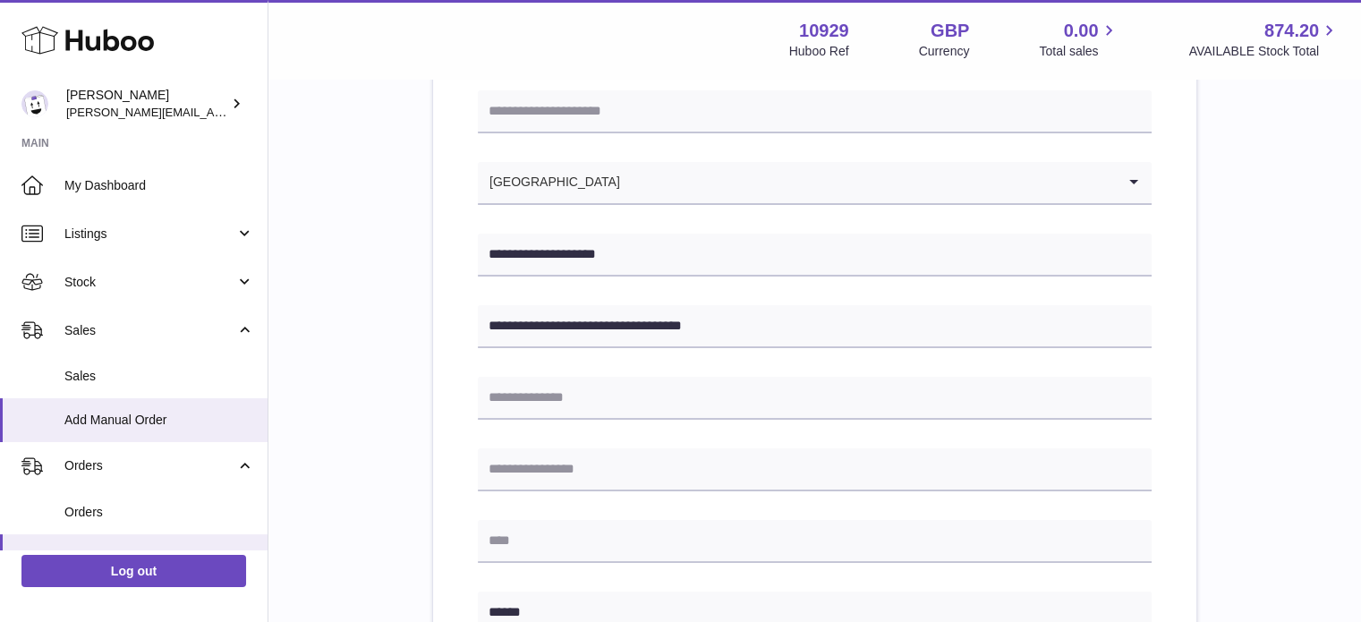
type input "*****"
drag, startPoint x: 722, startPoint y: 327, endPoint x: 670, endPoint y: 329, distance: 52.0
click at [670, 329] on input "**********" at bounding box center [815, 326] width 674 height 43
type input "**********"
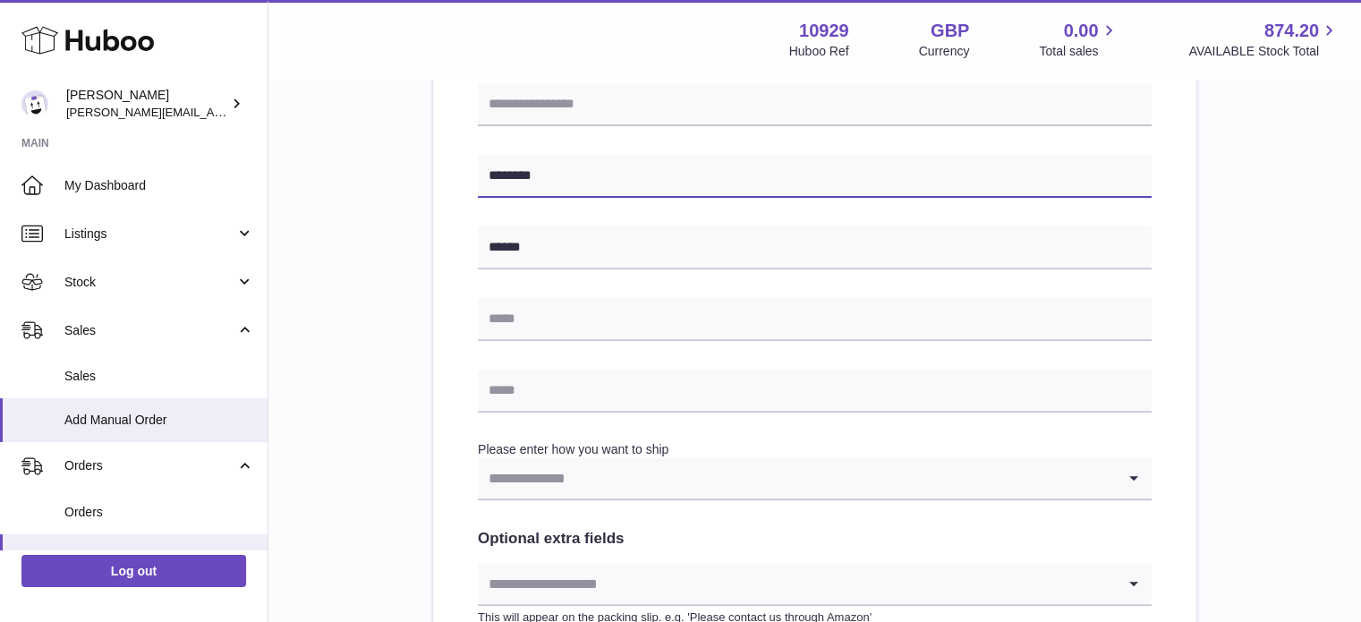
scroll to position [612, 0]
type input "*******"
click at [696, 327] on input "text" at bounding box center [815, 319] width 674 height 43
click at [521, 394] on input "text" at bounding box center [815, 390] width 674 height 43
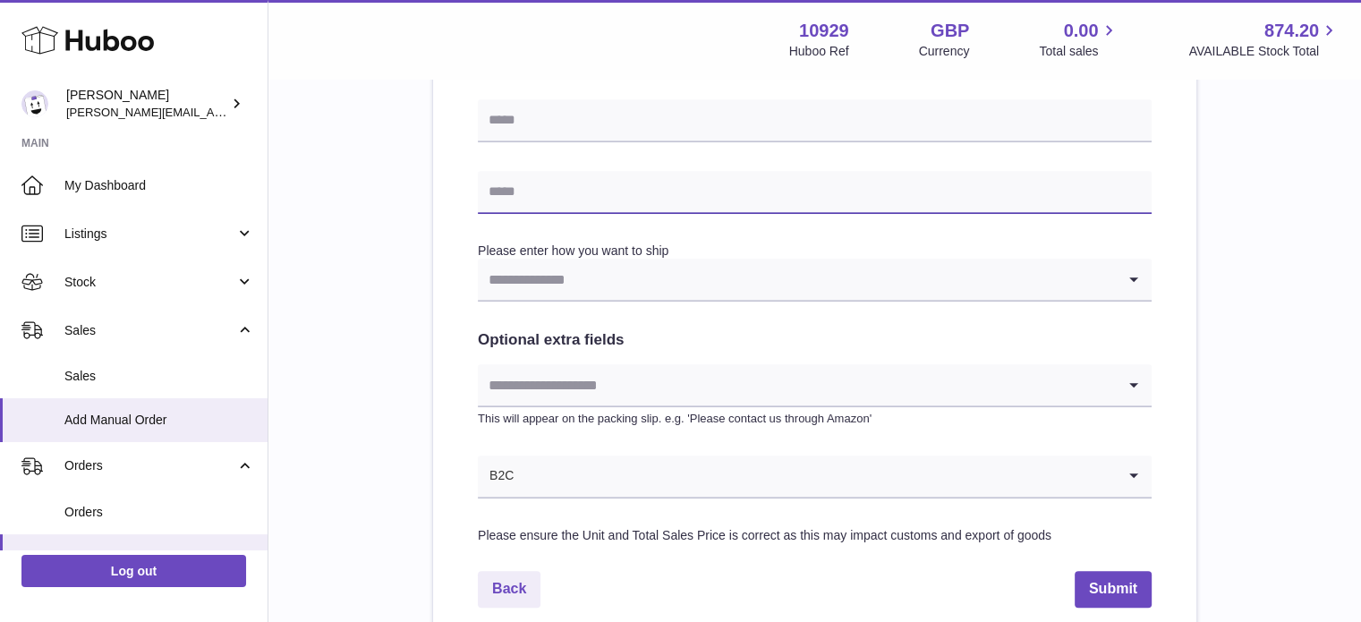
scroll to position [816, 0]
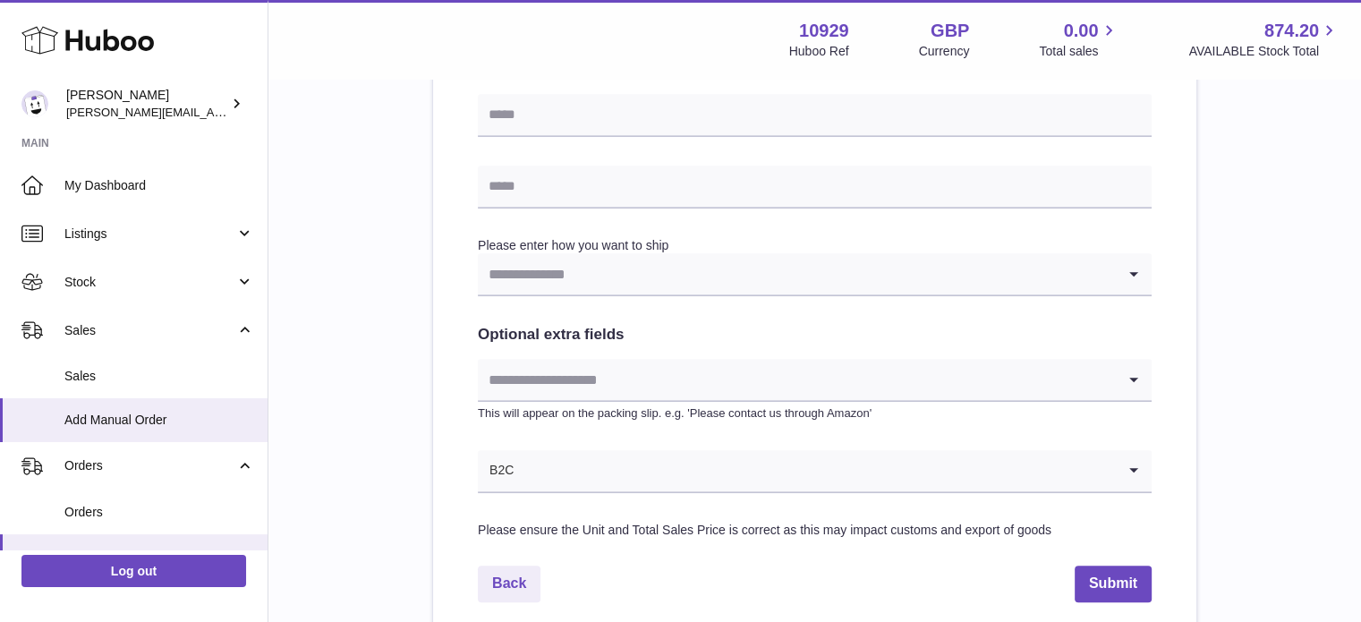
click at [802, 270] on input "Search for option" at bounding box center [797, 273] width 638 height 41
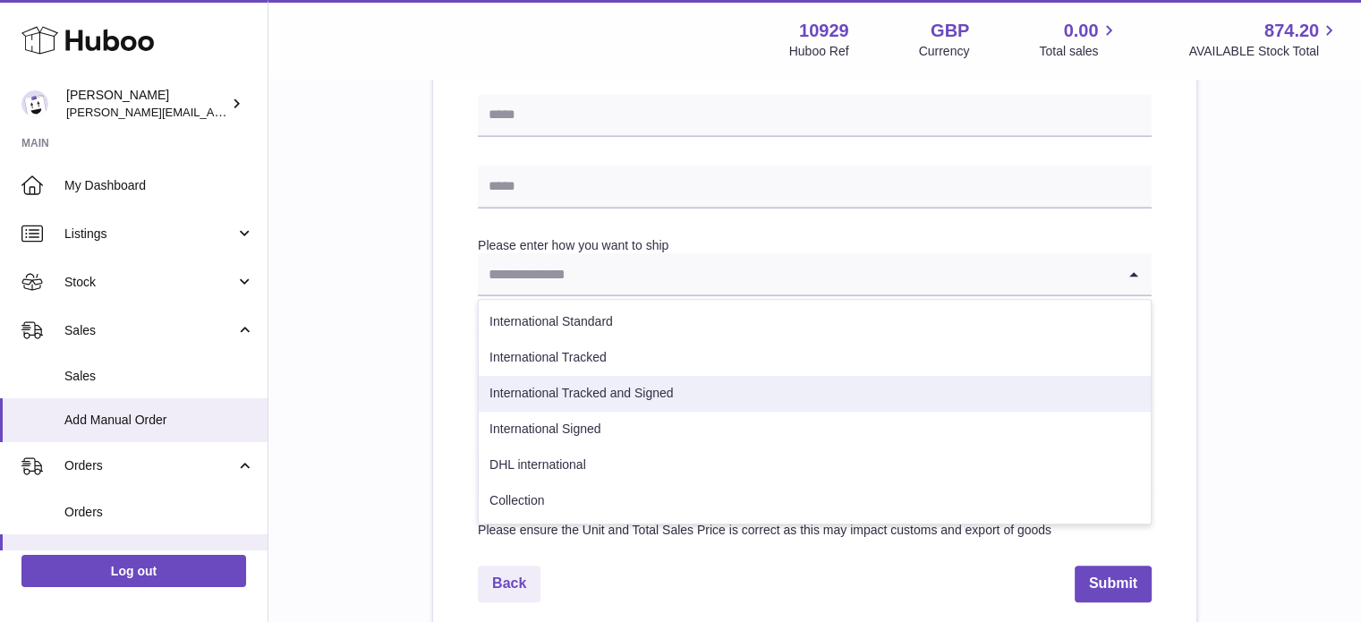
click at [777, 393] on li "International Tracked and Signed" at bounding box center [815, 394] width 672 height 36
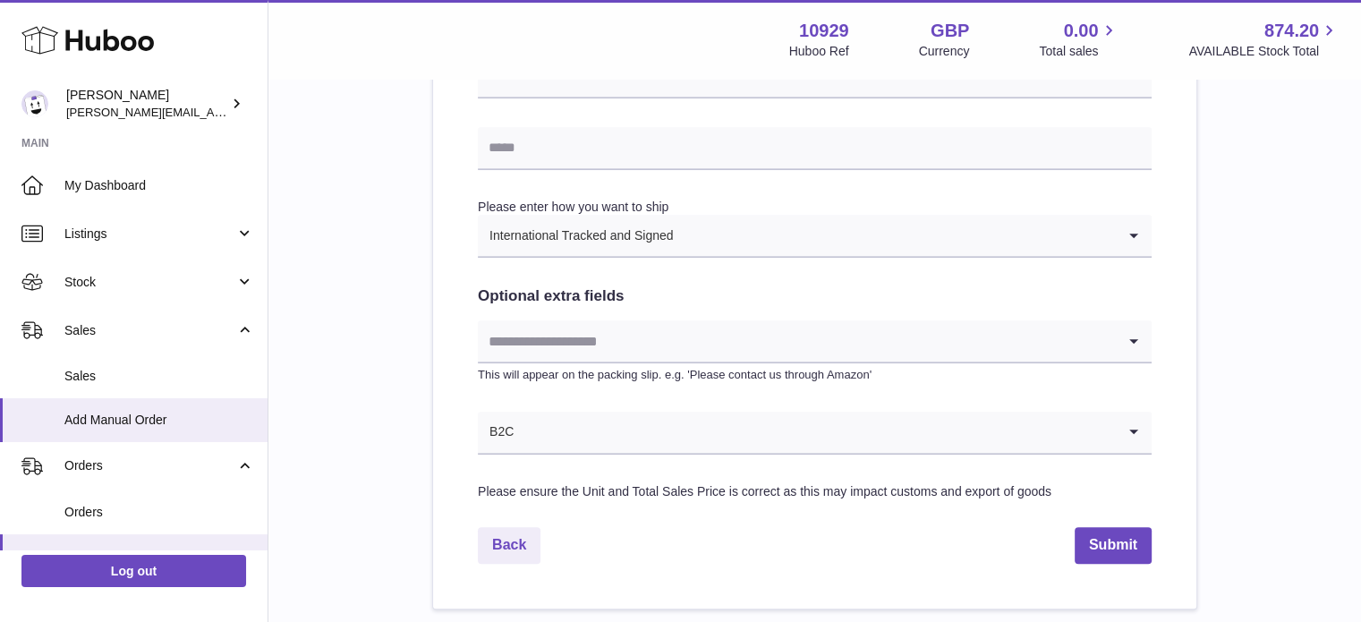
scroll to position [855, 0]
click at [740, 353] on input "Search for option" at bounding box center [797, 339] width 638 height 41
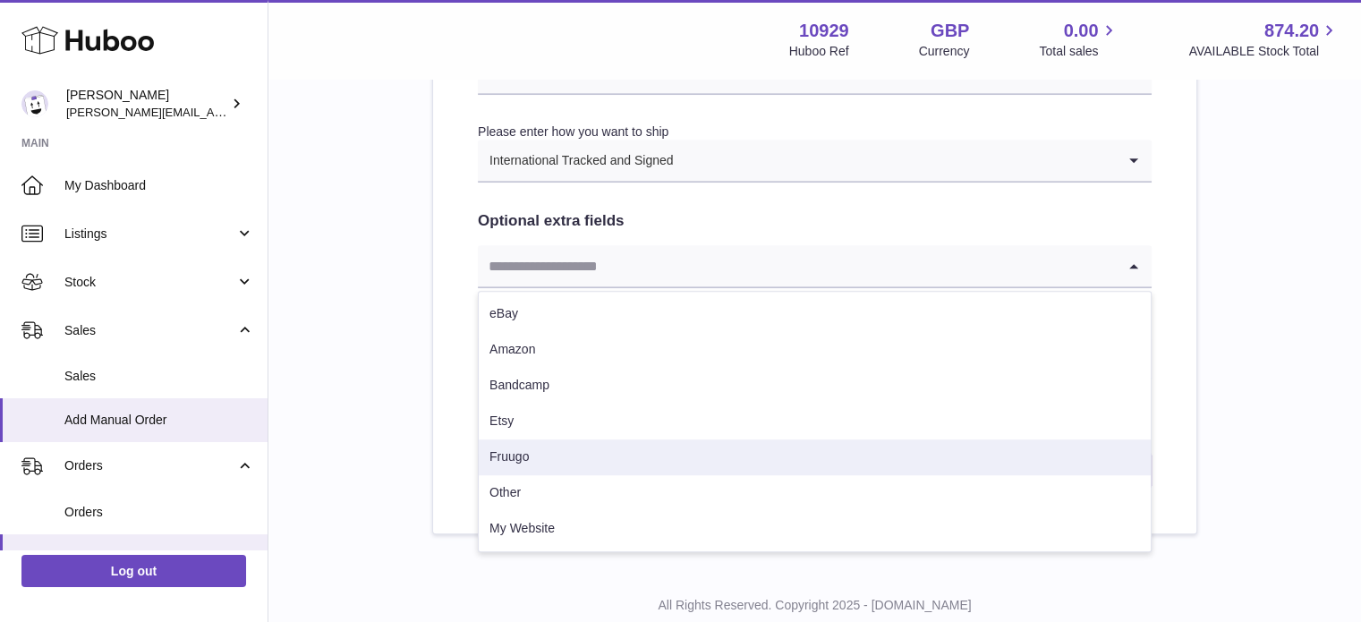
scroll to position [930, 0]
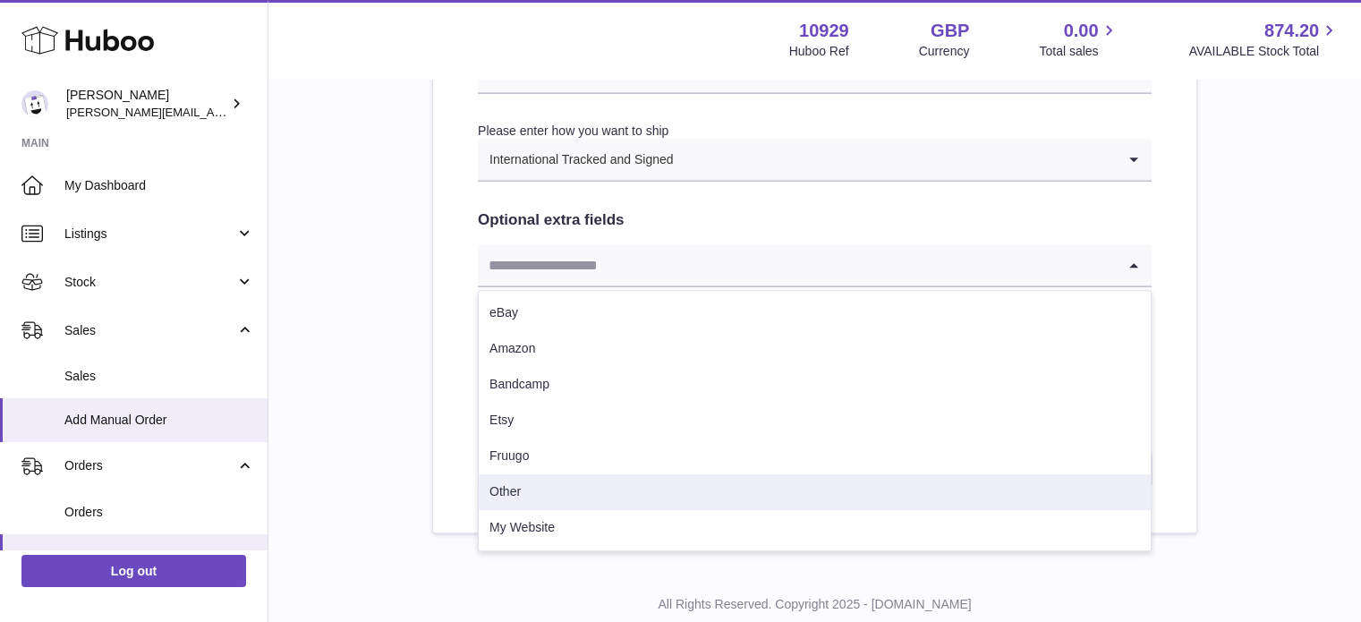
click at [618, 486] on li "Other" at bounding box center [815, 492] width 672 height 36
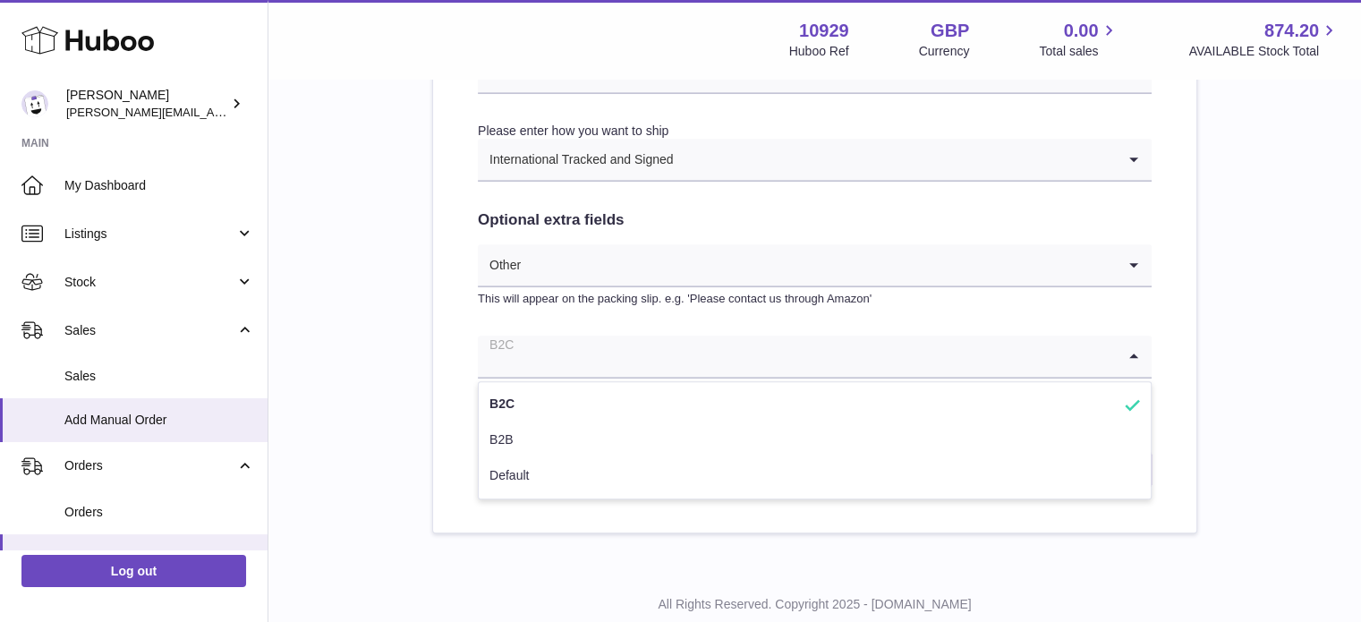
click at [664, 374] on input "Search for option" at bounding box center [797, 355] width 638 height 41
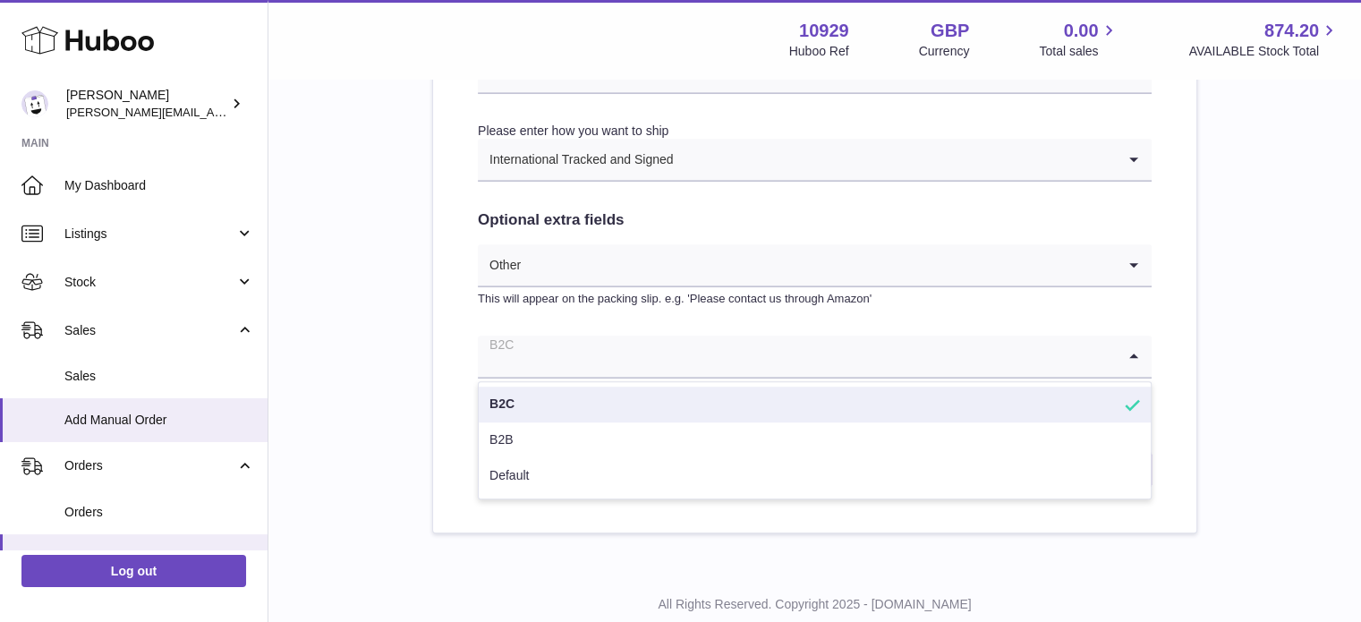
click at [606, 413] on li "B2C" at bounding box center [815, 404] width 672 height 36
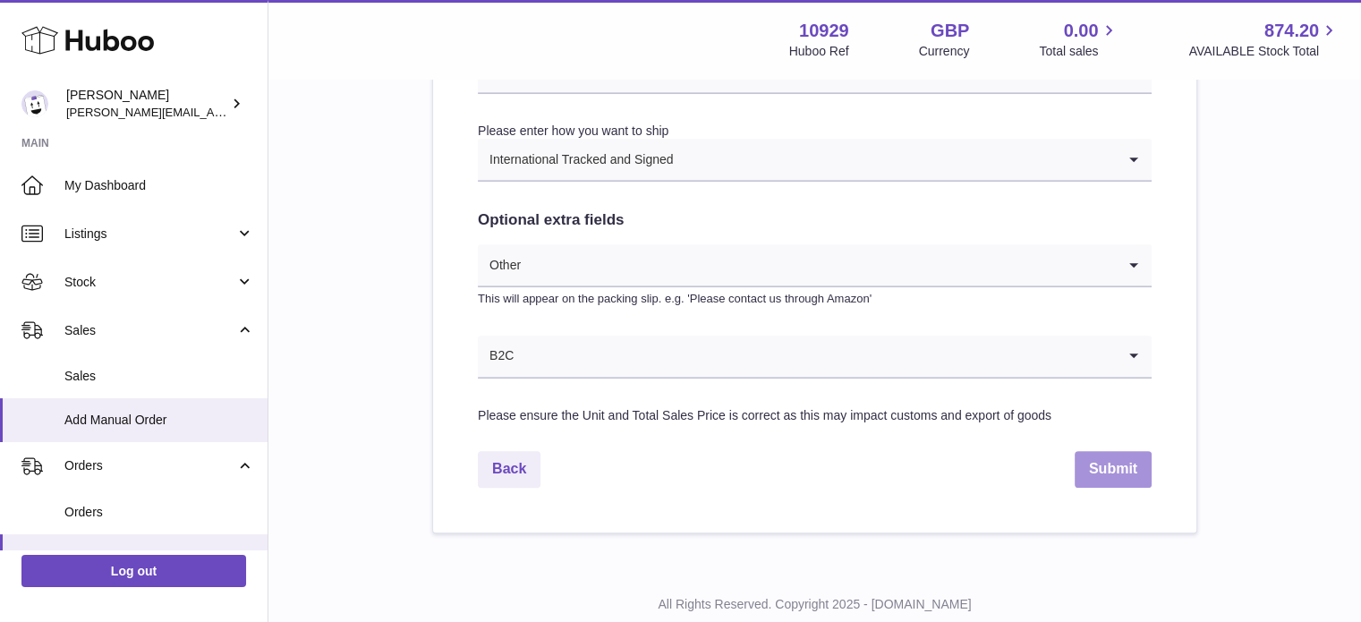
click at [1091, 463] on button "Submit" at bounding box center [1112, 469] width 77 height 37
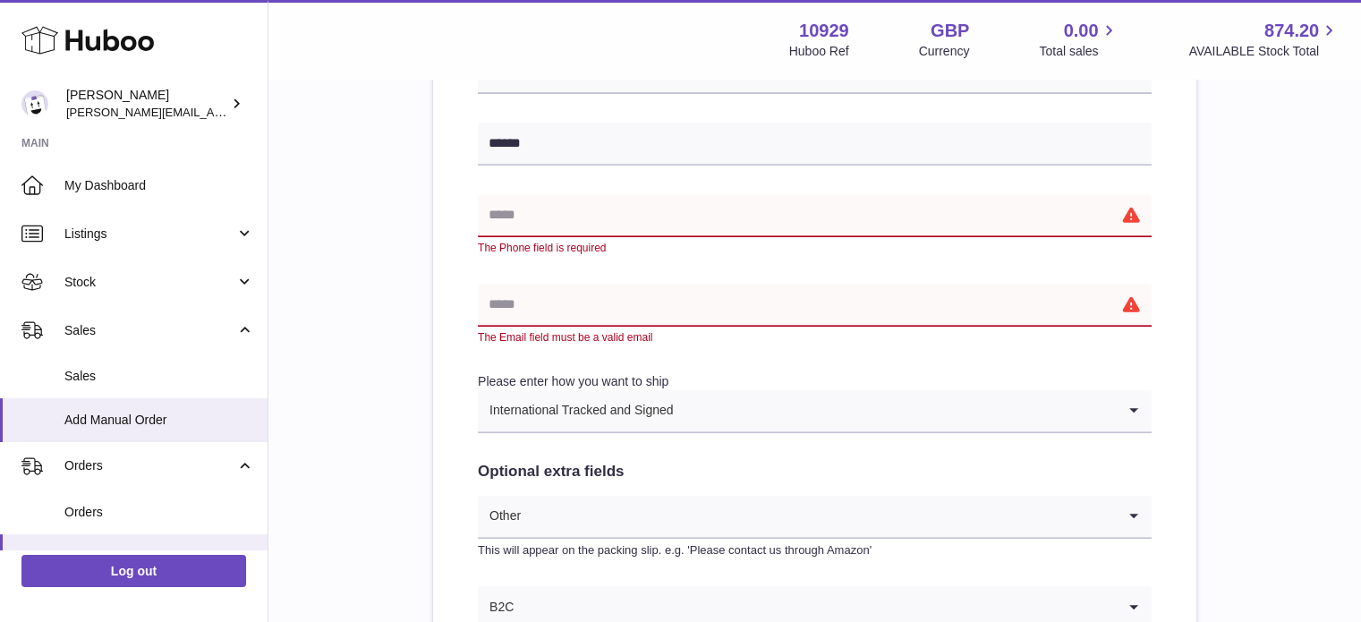
scroll to position [716, 0]
click at [846, 293] on input "text" at bounding box center [815, 305] width 674 height 43
type input "**********"
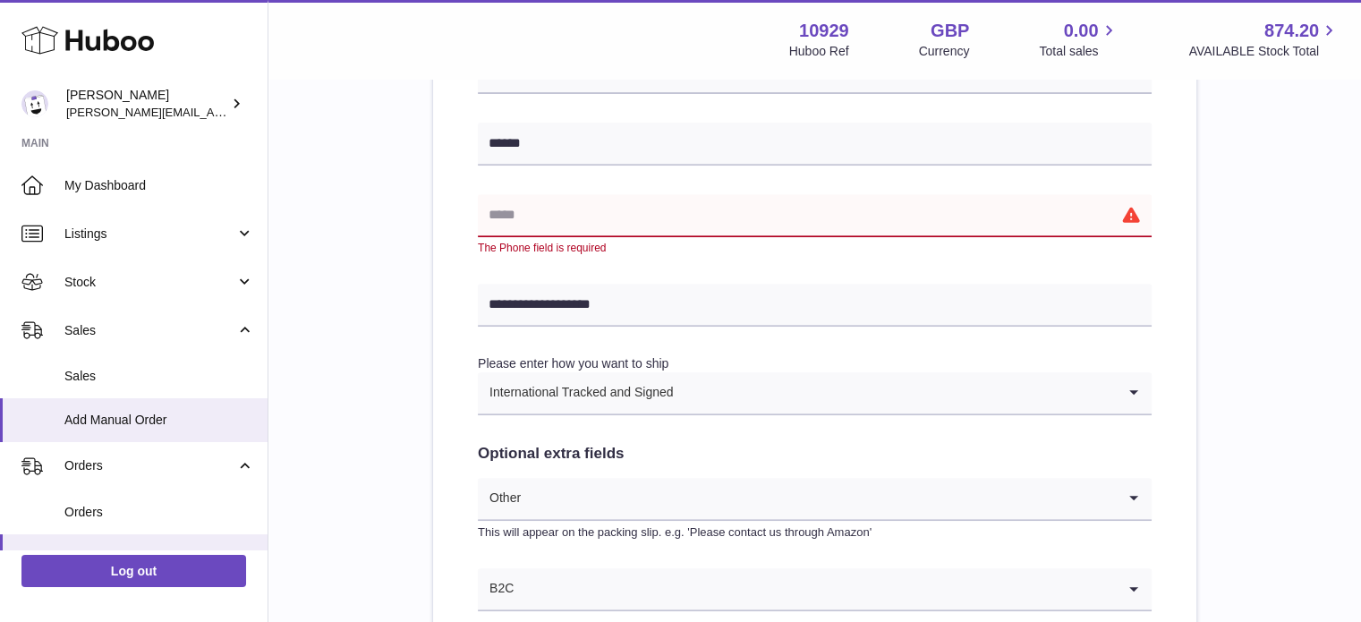
click at [666, 228] on input "text" at bounding box center [815, 215] width 674 height 43
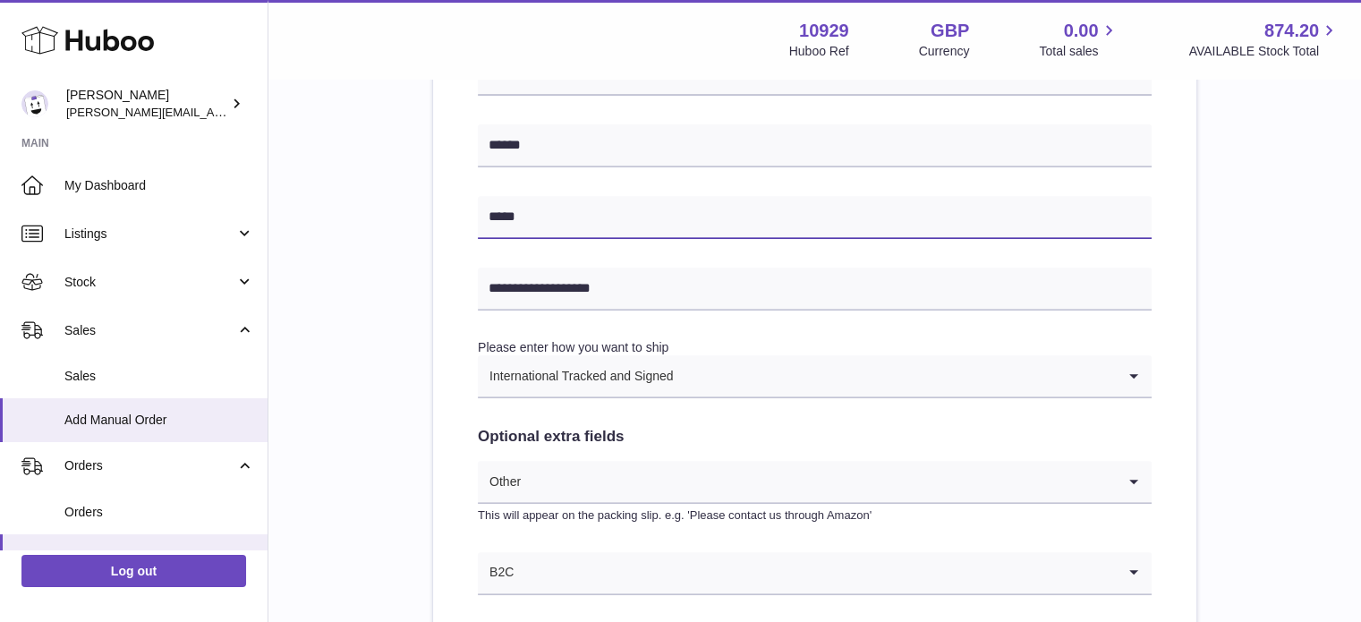
type input "**********"
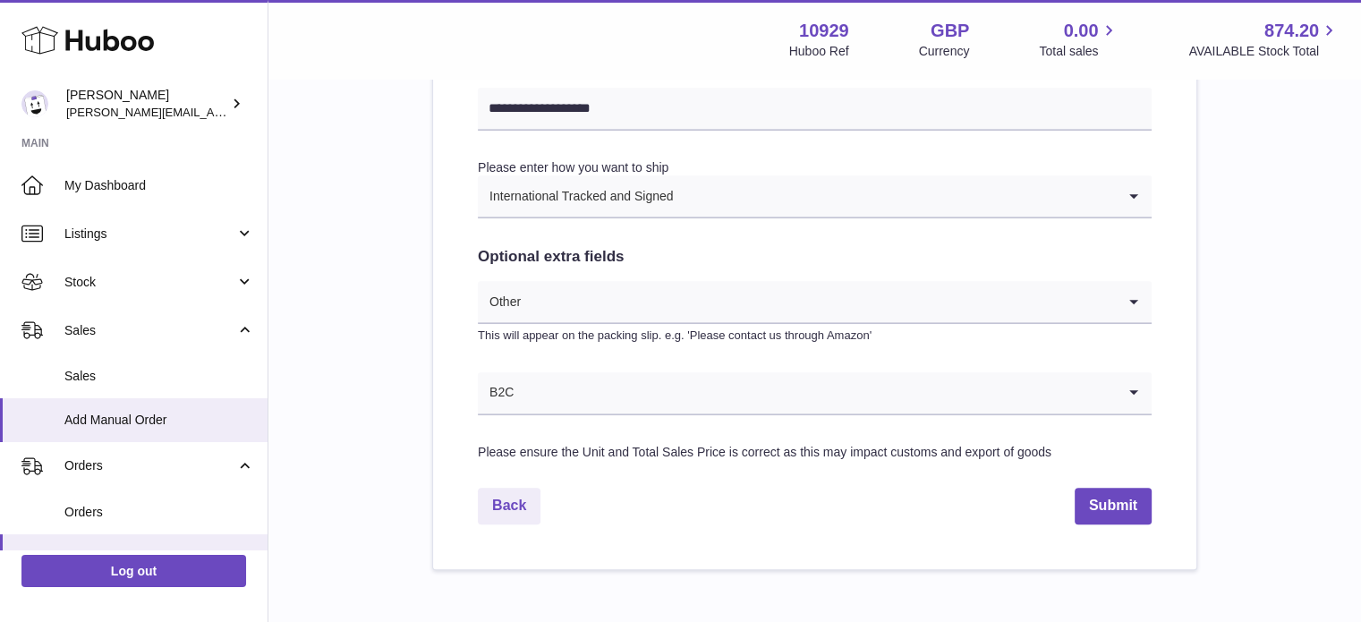
scroll to position [902, 0]
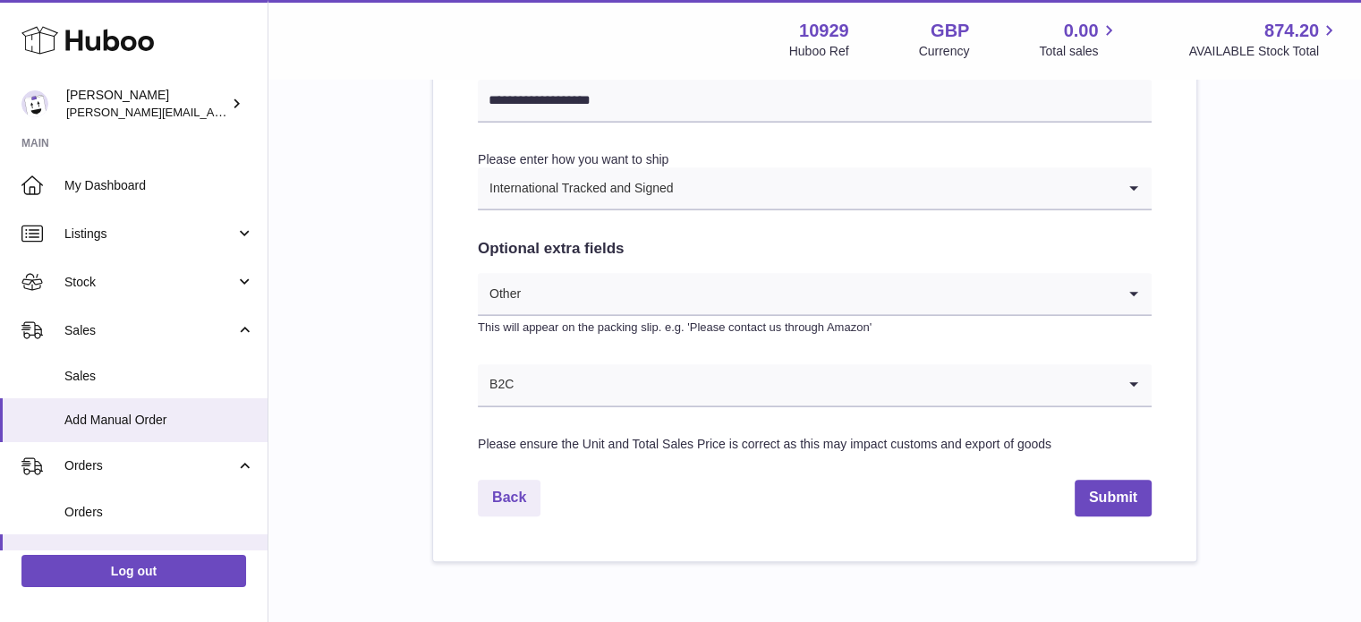
click at [1118, 502] on button "Submit" at bounding box center [1112, 498] width 77 height 37
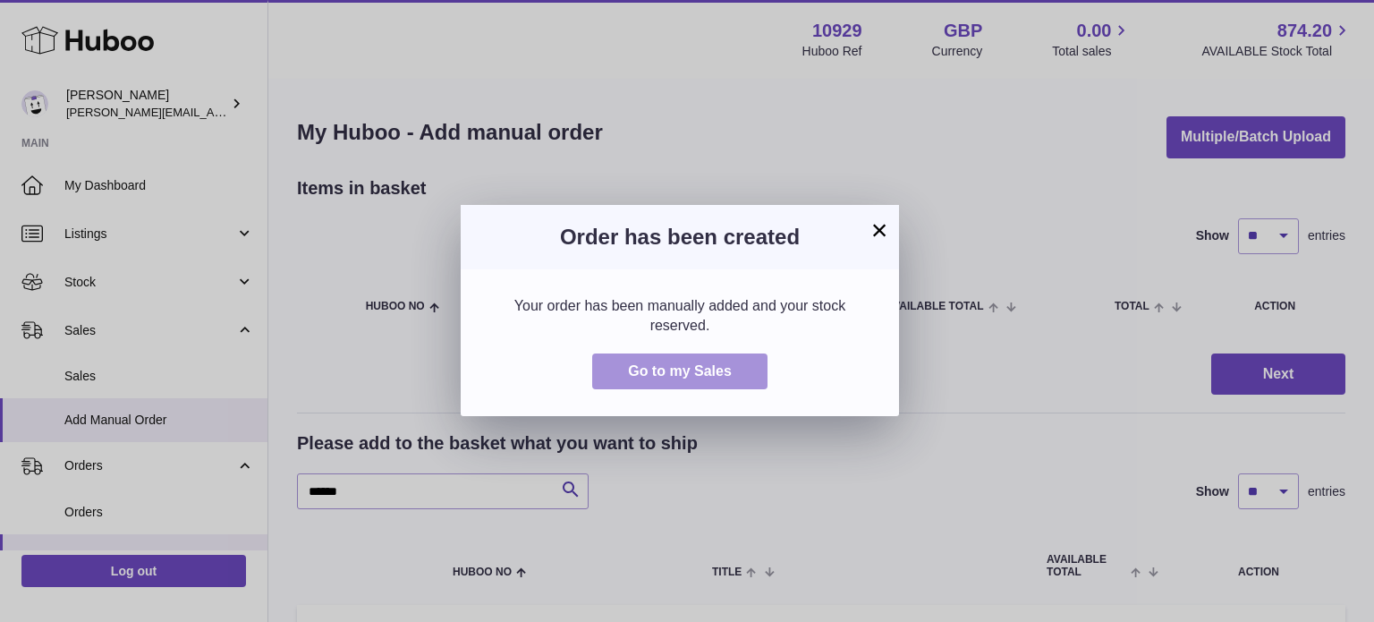
click at [716, 361] on button "Go to my Sales" at bounding box center [679, 371] width 175 height 37
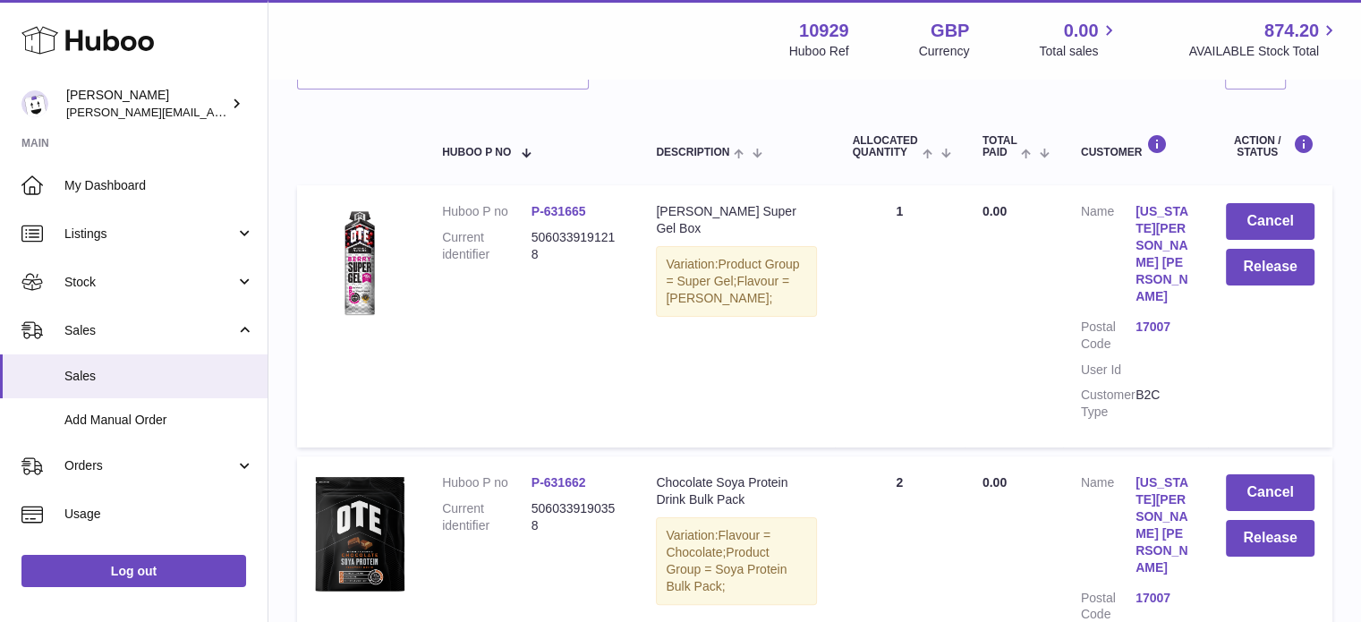
scroll to position [284, 0]
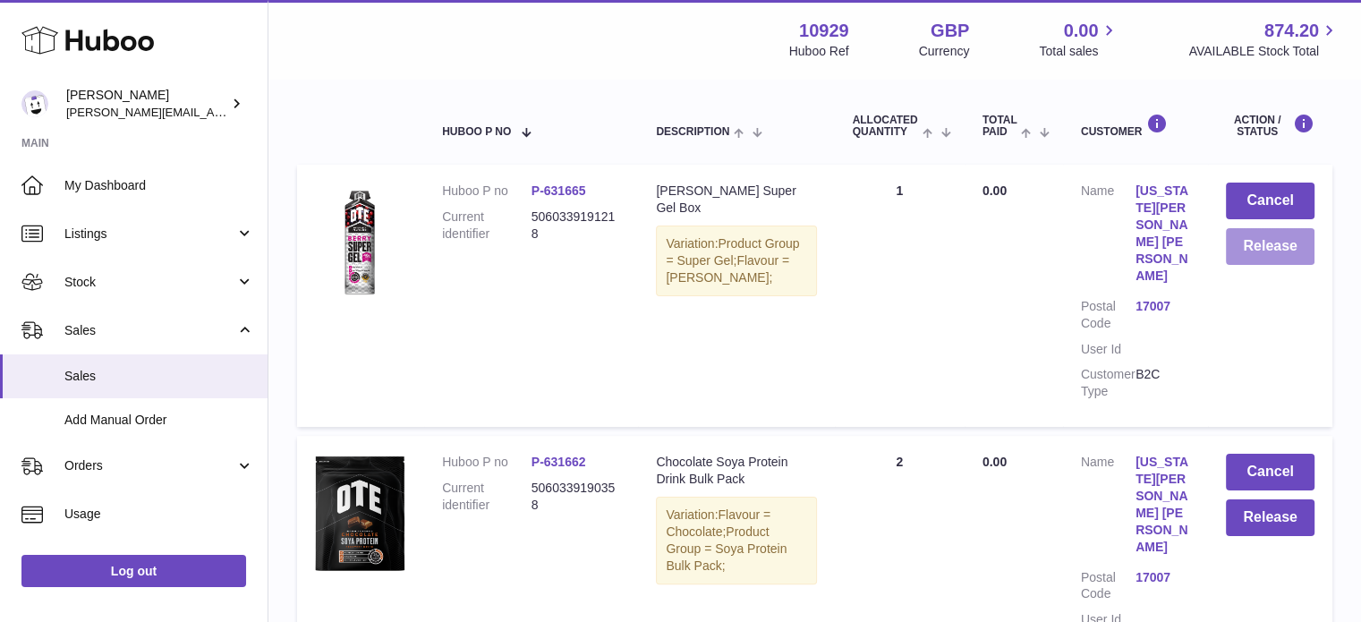
click at [1290, 242] on button "Release" at bounding box center [1270, 246] width 89 height 37
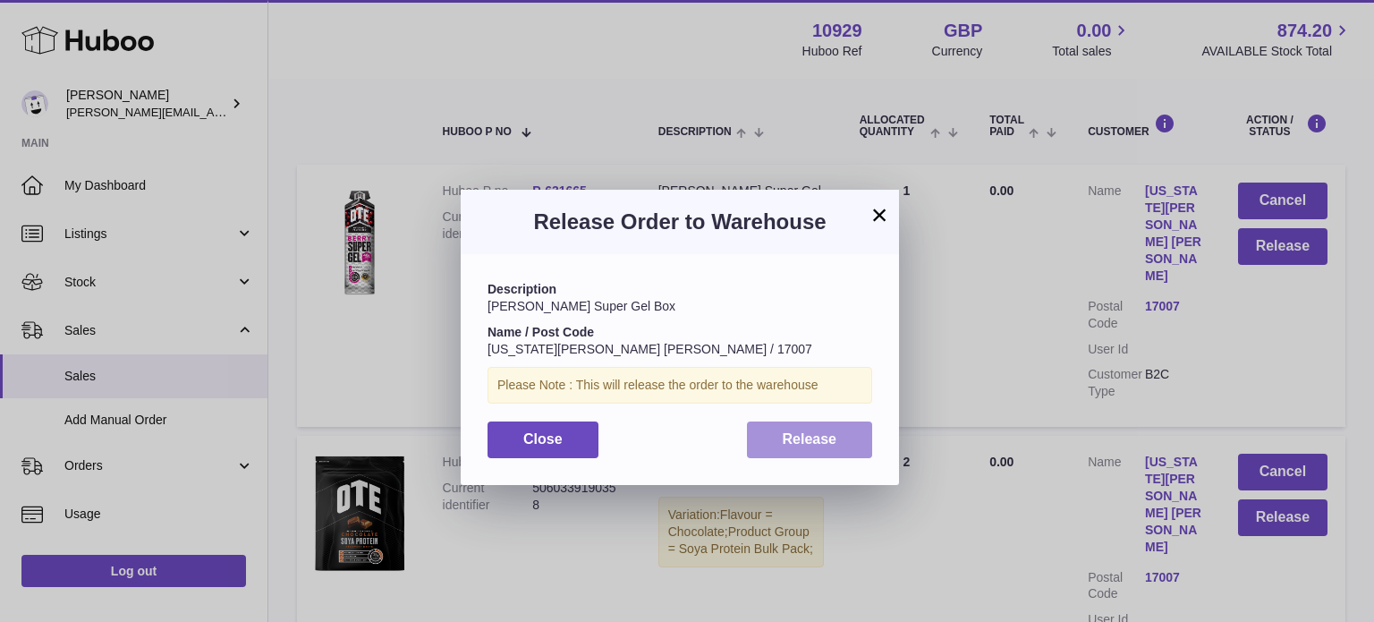
drag, startPoint x: 794, startPoint y: 436, endPoint x: 974, endPoint y: 454, distance: 181.6
click at [974, 454] on div "× Release Order to Warehouse Description [PERSON_NAME] Super Gel Box Name / Pos…" at bounding box center [687, 338] width 1374 height 622
click at [824, 440] on span "Release" at bounding box center [810, 438] width 55 height 15
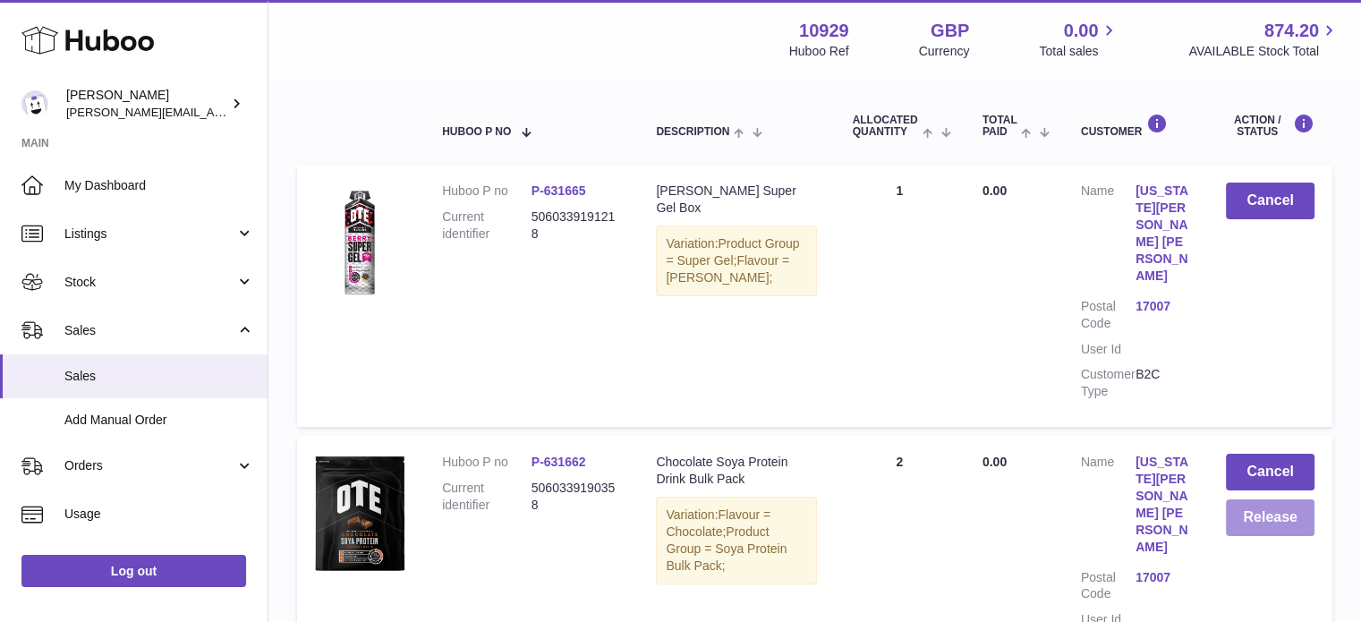
click at [1302, 499] on button "Release" at bounding box center [1270, 517] width 89 height 37
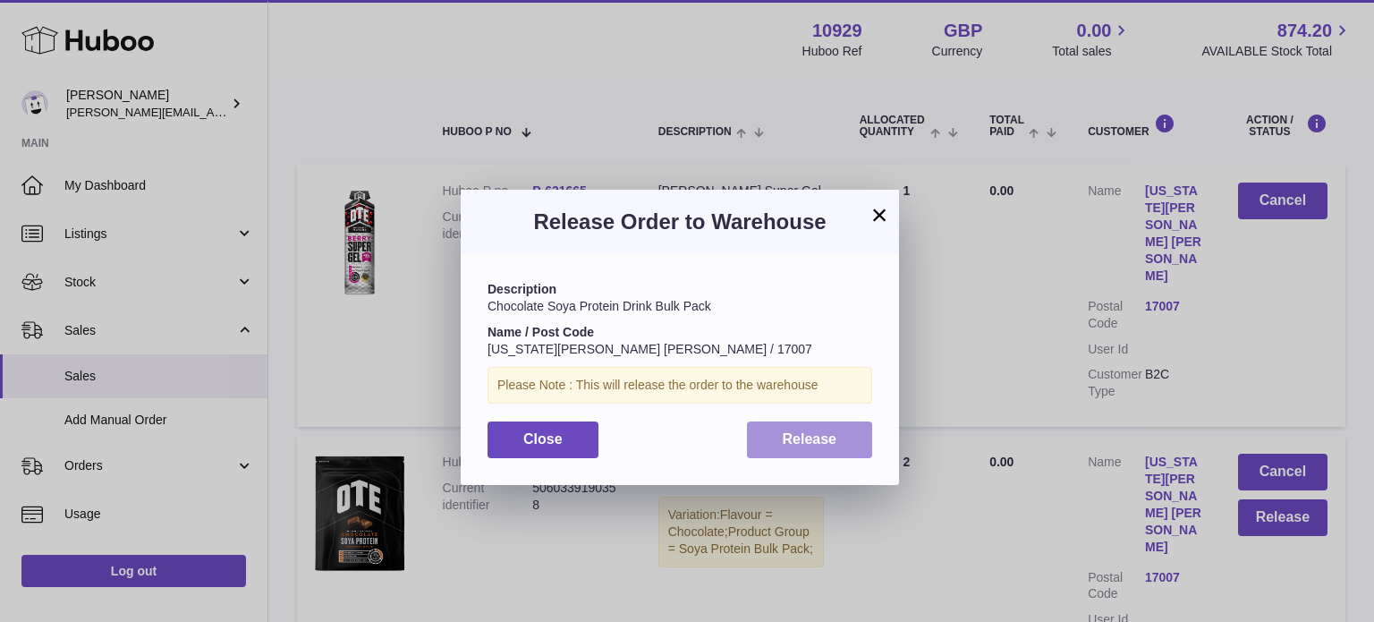
click at [857, 435] on button "Release" at bounding box center [810, 439] width 126 height 37
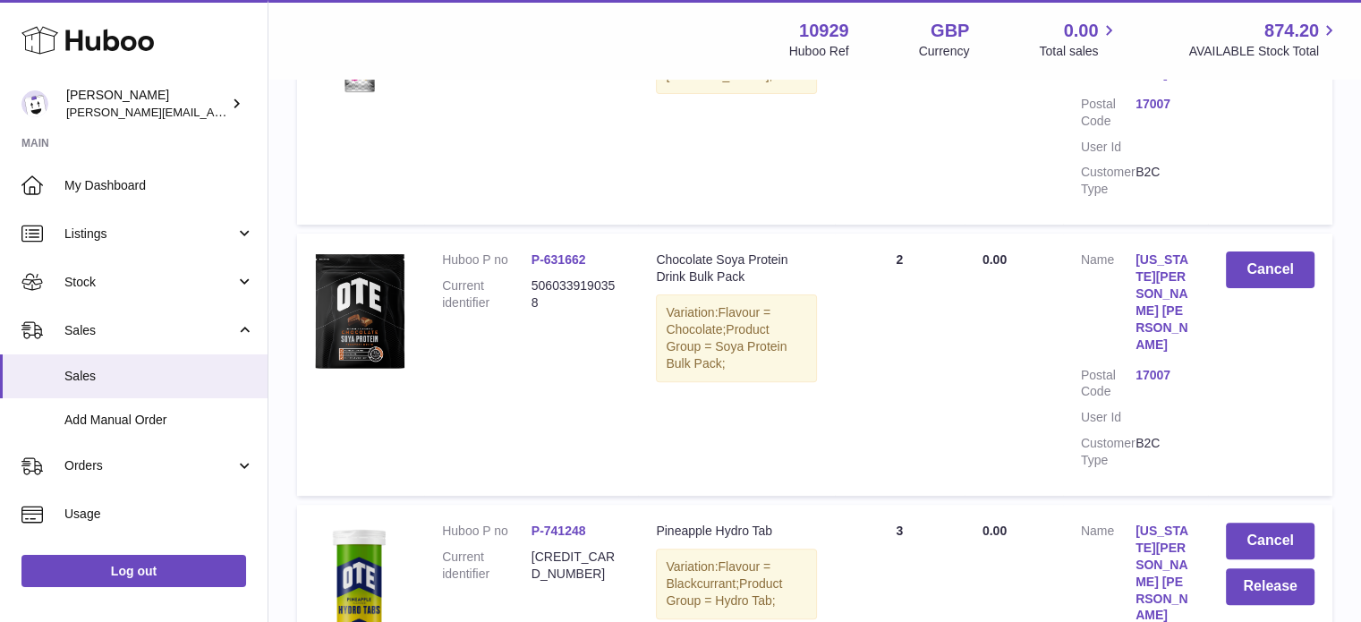
scroll to position [535, 0]
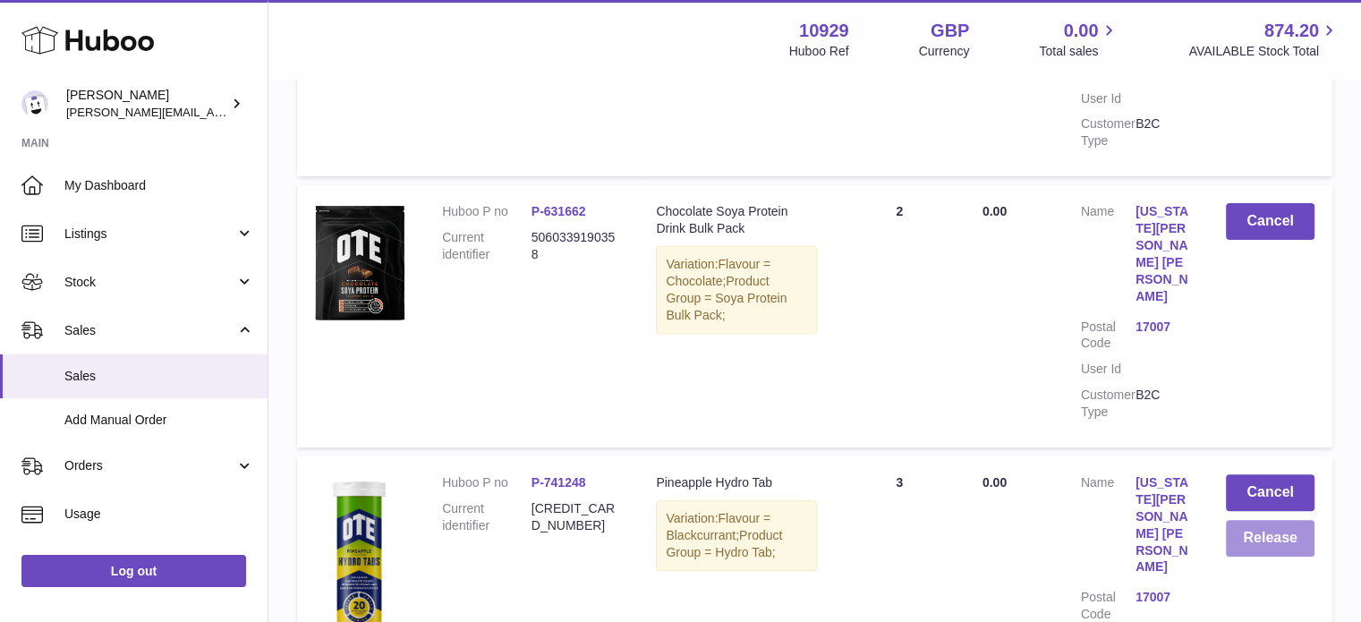
click at [1244, 520] on button "Release" at bounding box center [1270, 538] width 89 height 37
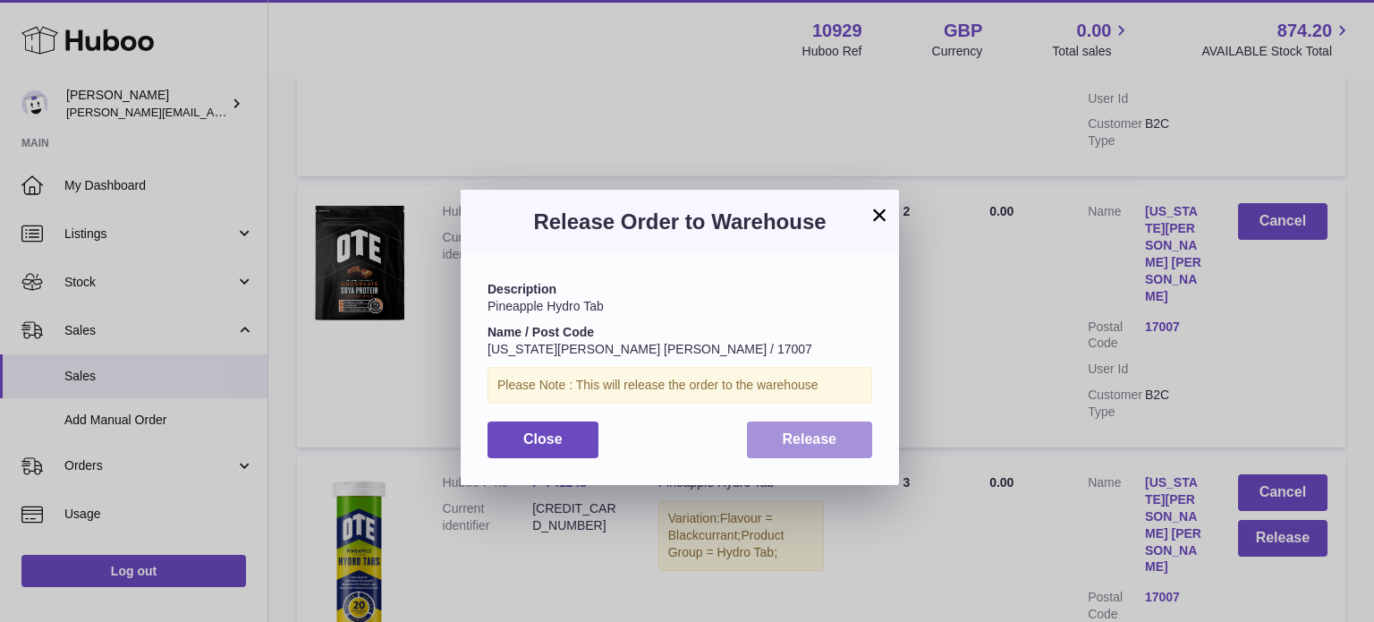
click at [833, 447] on button "Release" at bounding box center [810, 439] width 126 height 37
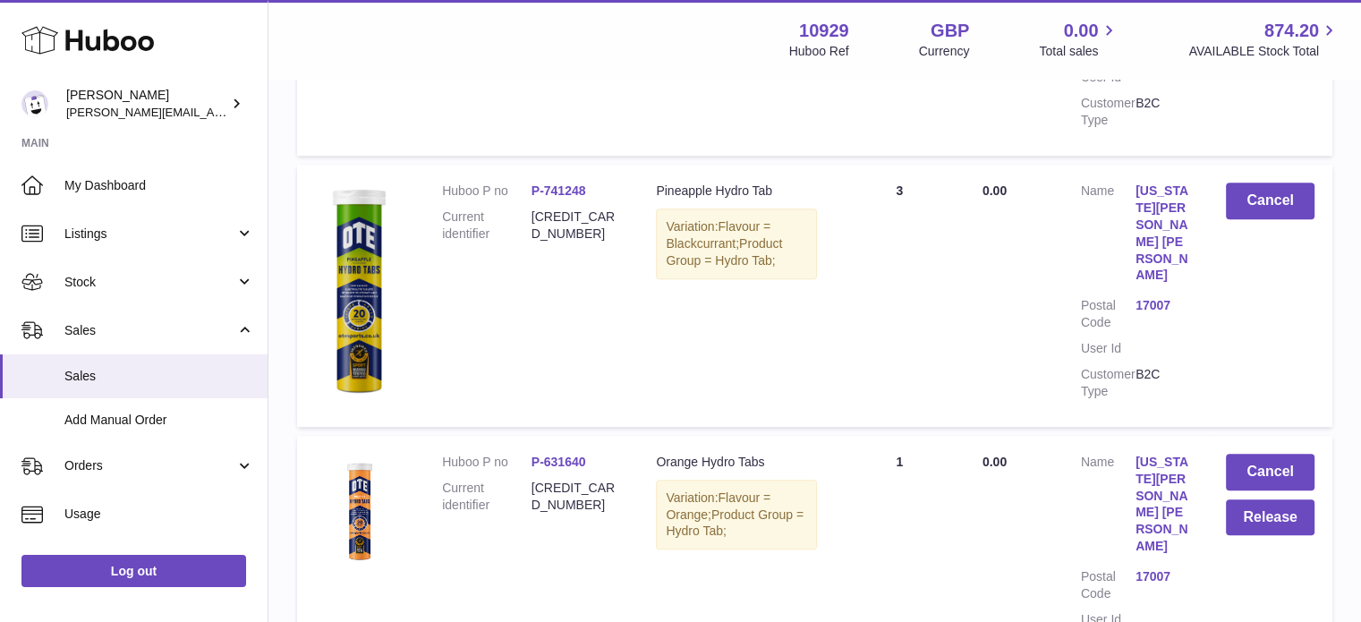
scroll to position [828, 0]
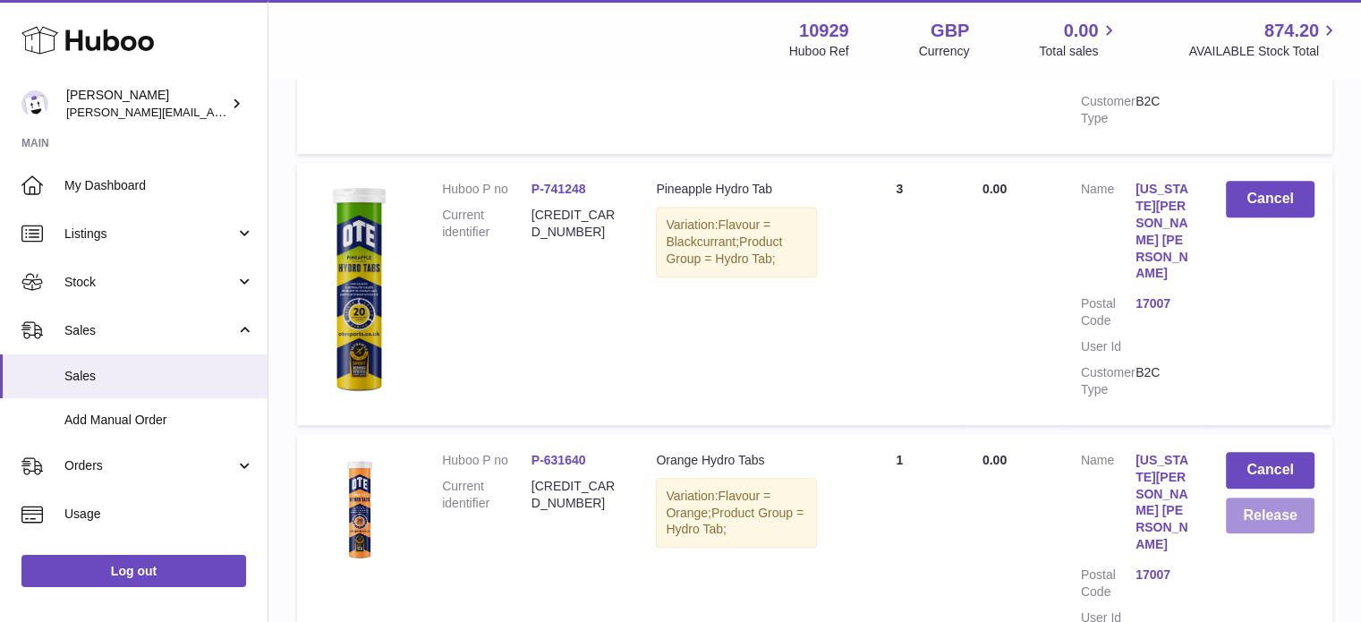
click at [1250, 497] on button "Release" at bounding box center [1270, 515] width 89 height 37
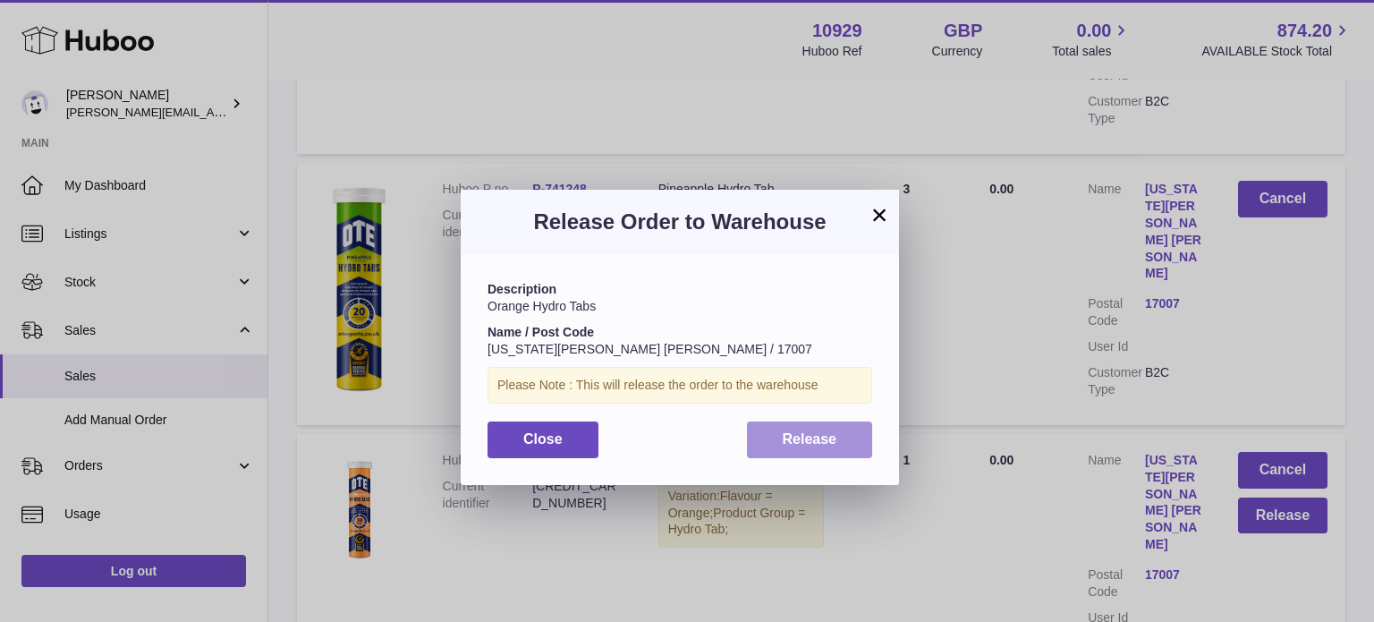
click at [791, 454] on button "Release" at bounding box center [810, 439] width 126 height 37
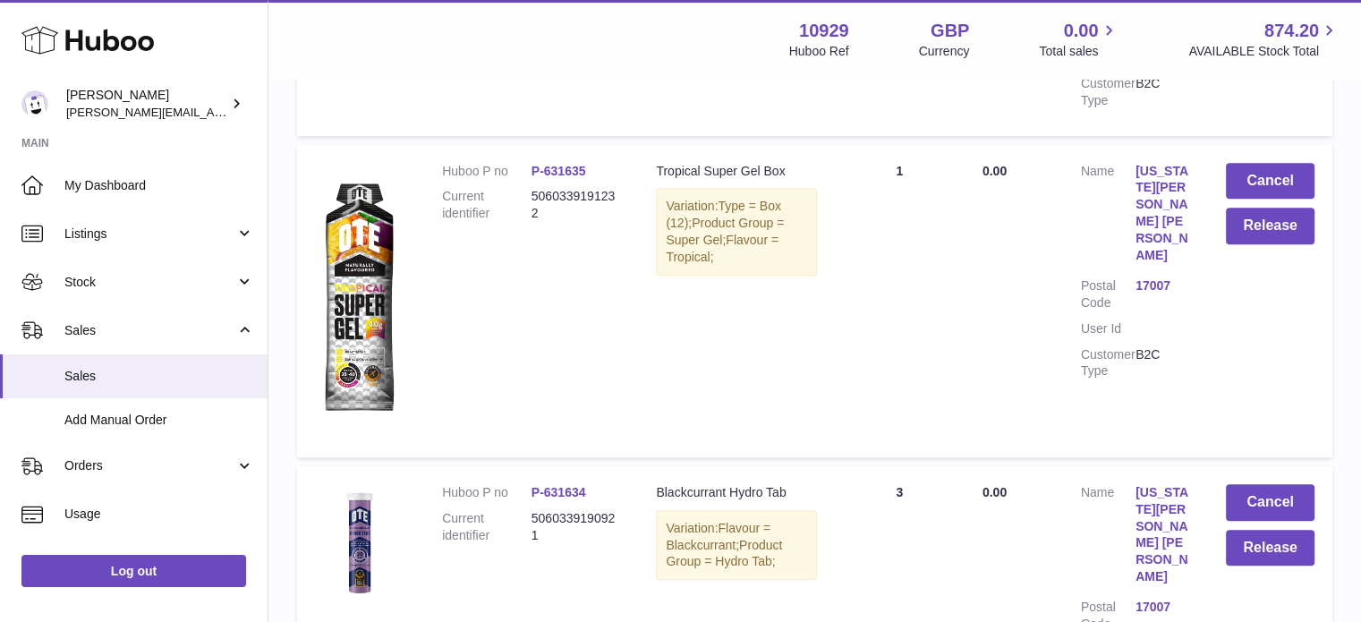
scroll to position [1388, 0]
click at [1288, 530] on button "Release" at bounding box center [1270, 548] width 89 height 37
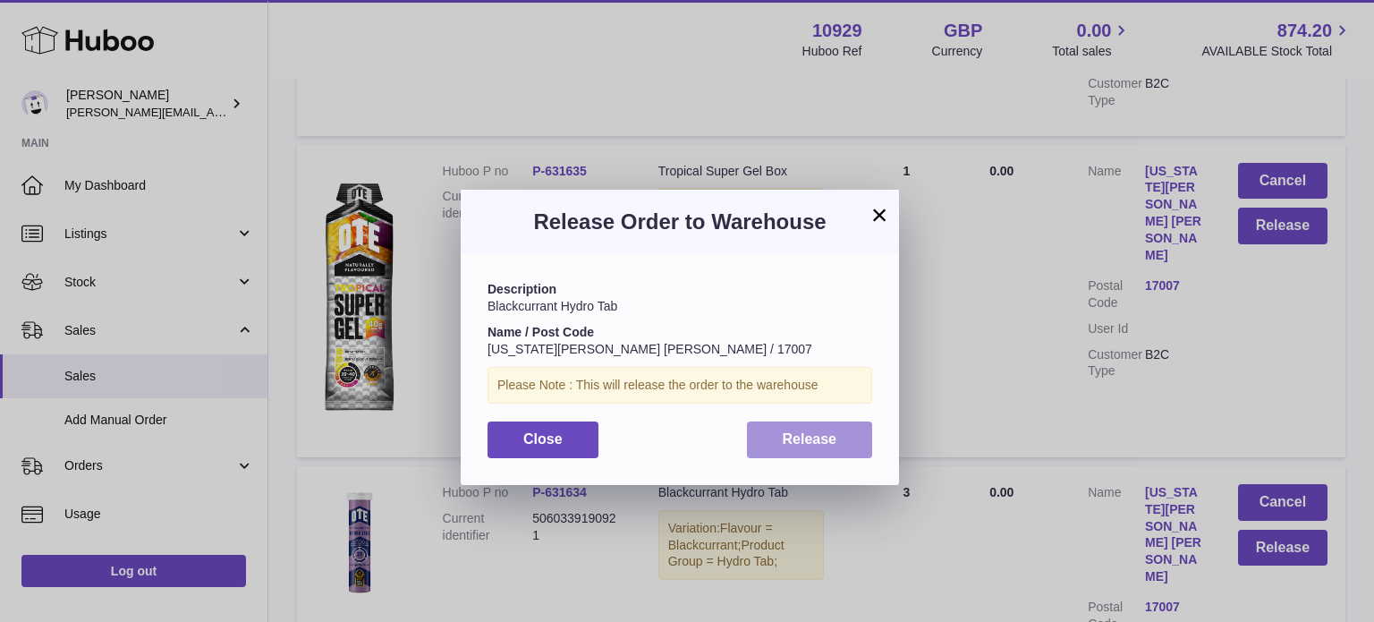
click at [847, 421] on button "Release" at bounding box center [810, 439] width 126 height 37
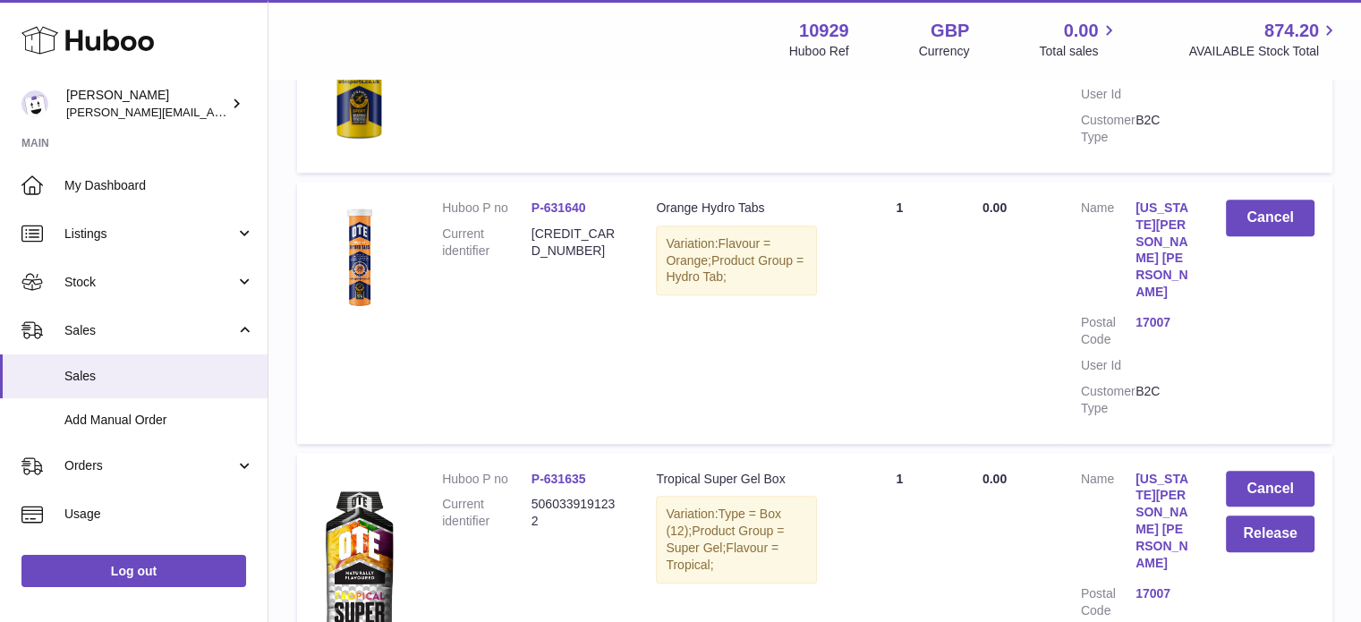
scroll to position [1109, 0]
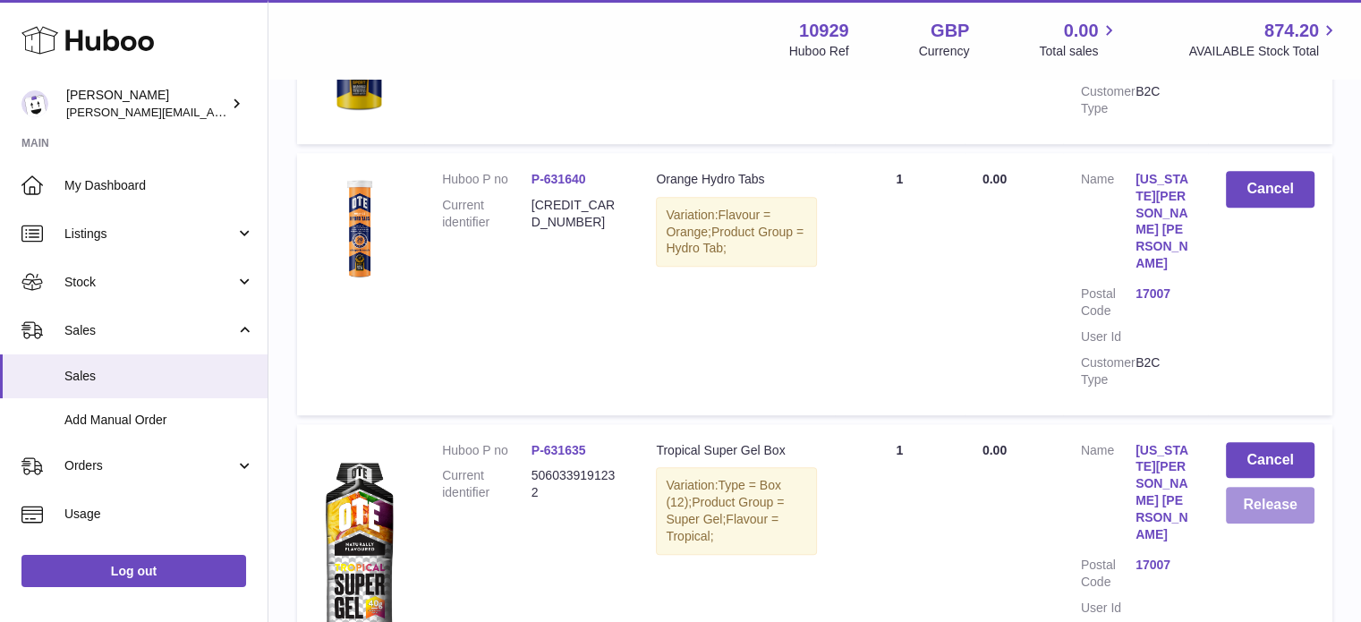
click at [1262, 487] on button "Release" at bounding box center [1270, 505] width 89 height 37
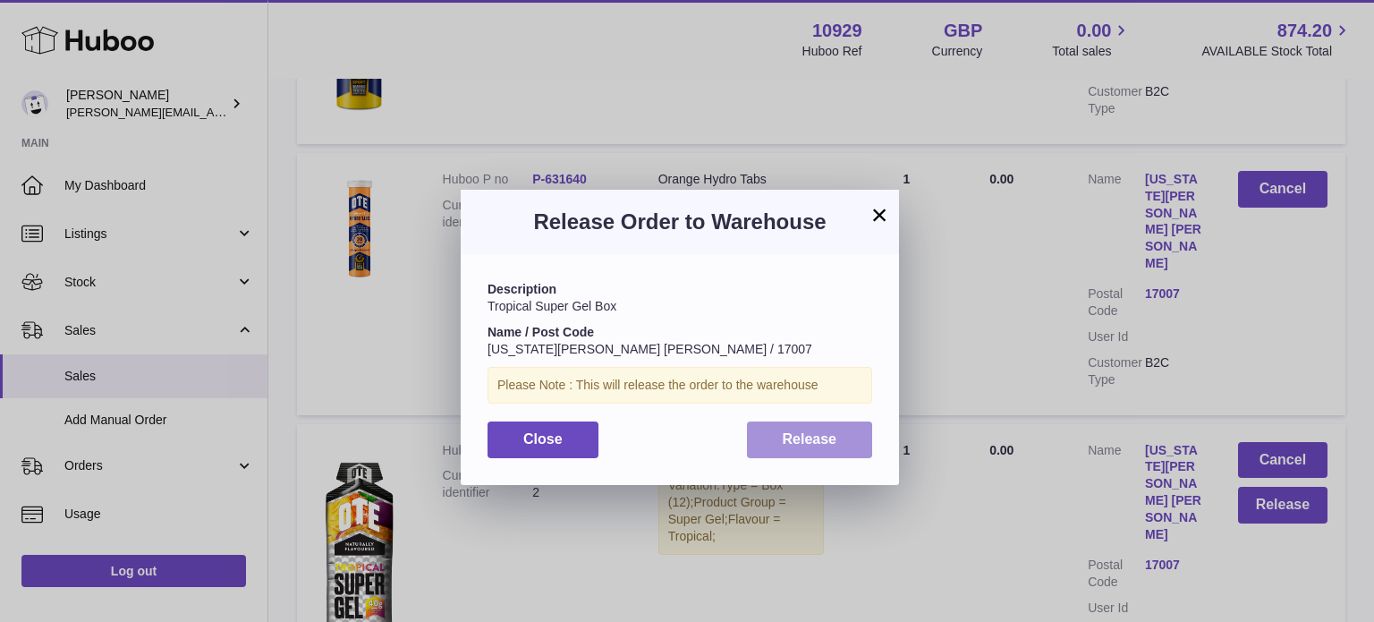
click at [764, 454] on button "Release" at bounding box center [810, 439] width 126 height 37
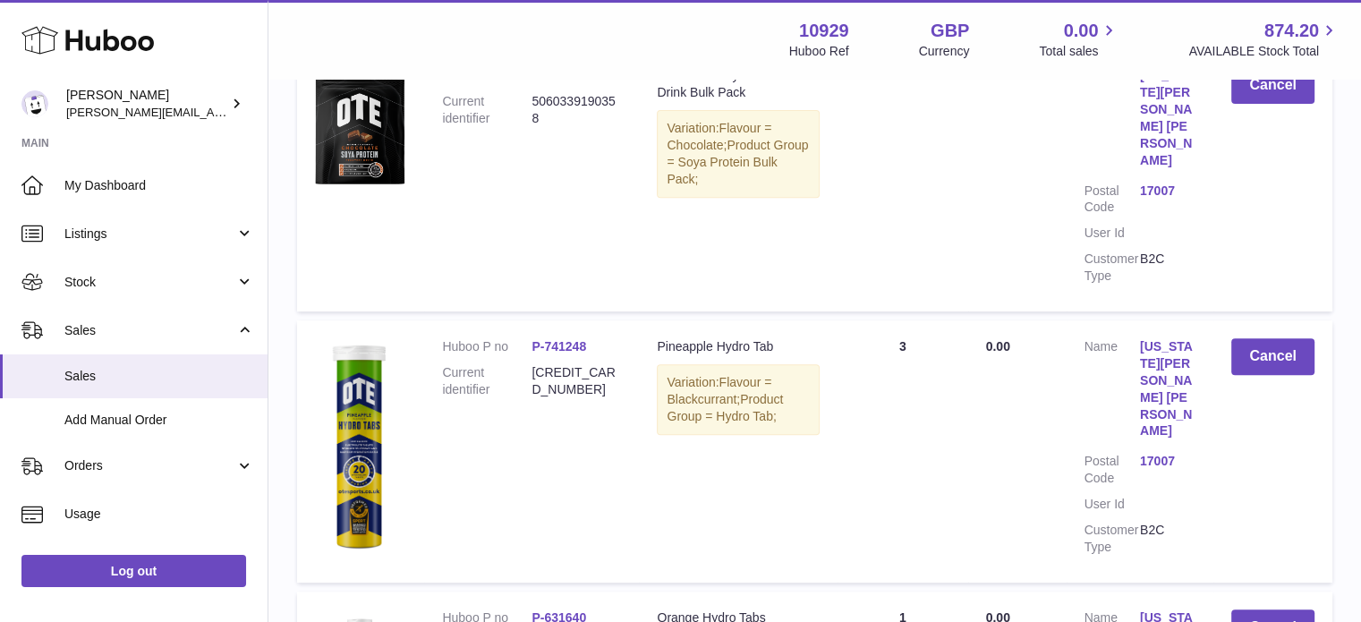
scroll to position [0, 0]
